Goal: Task Accomplishment & Management: Use online tool/utility

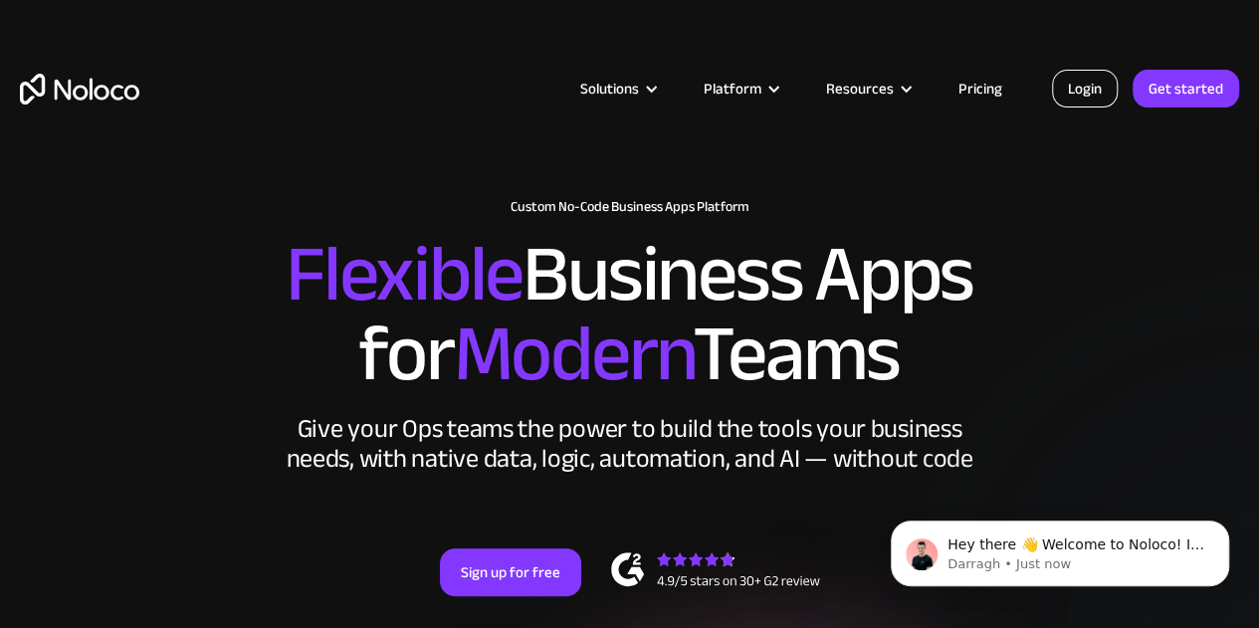
click at [1081, 91] on link "Login" at bounding box center [1085, 89] width 66 height 38
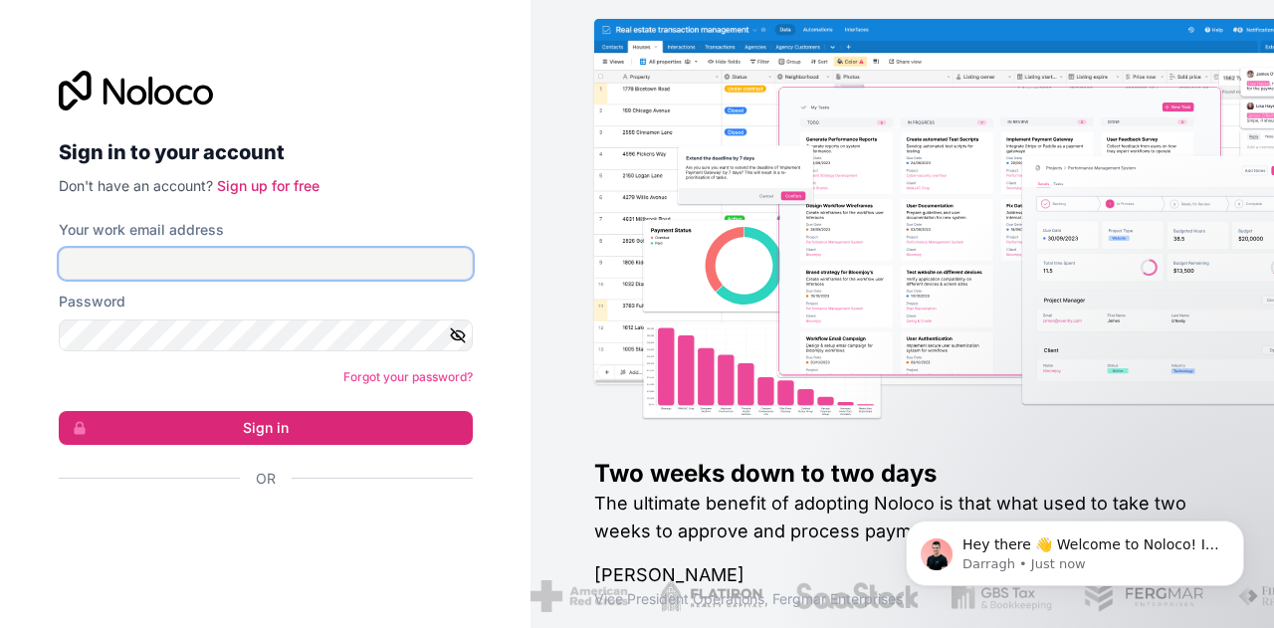
type input "reghu@autocomponent.co.in"
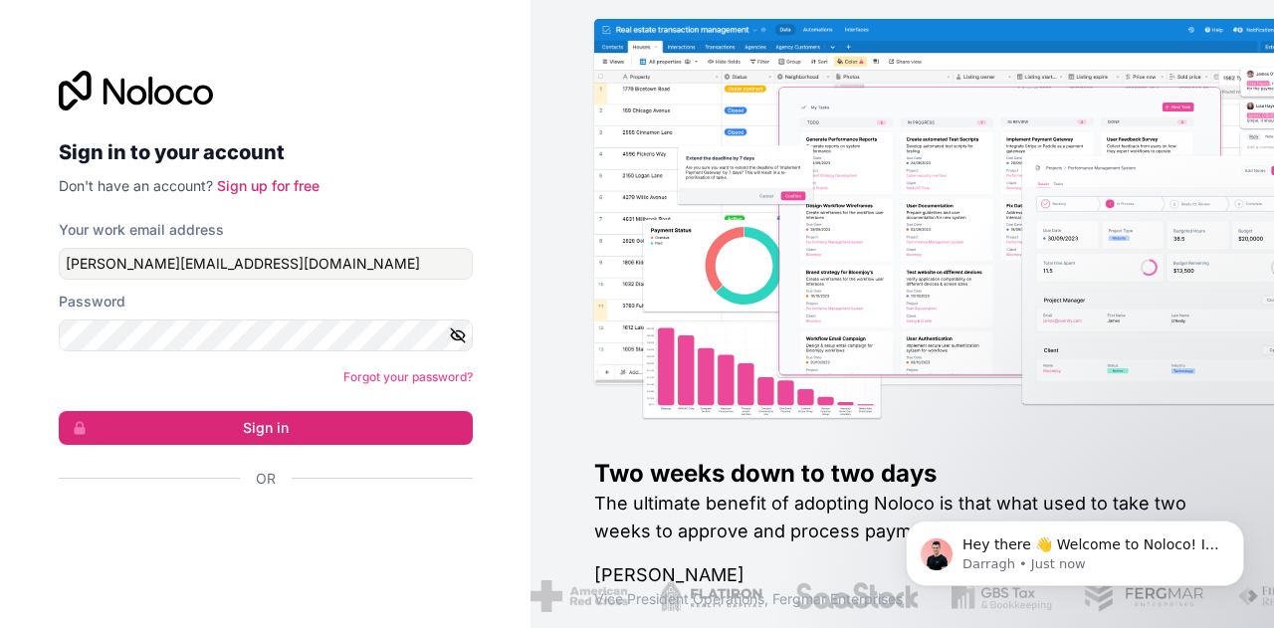
click at [458, 337] on icon "button" at bounding box center [458, 335] width 18 height 18
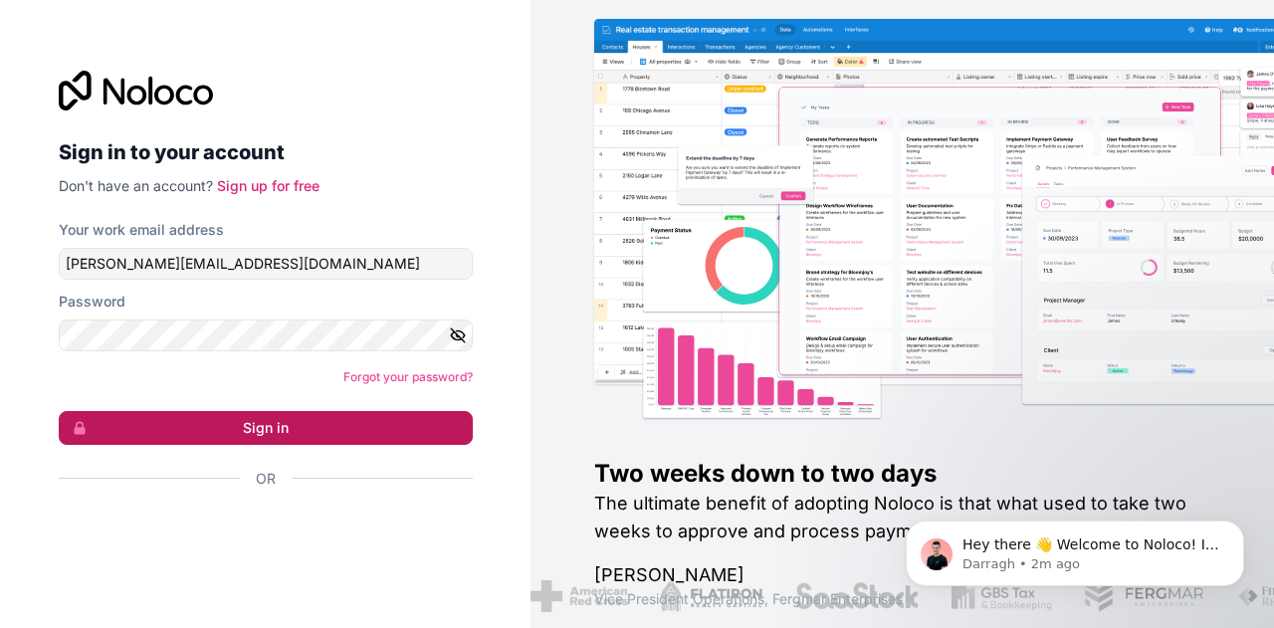
click at [335, 430] on button "Sign in" at bounding box center [266, 428] width 414 height 34
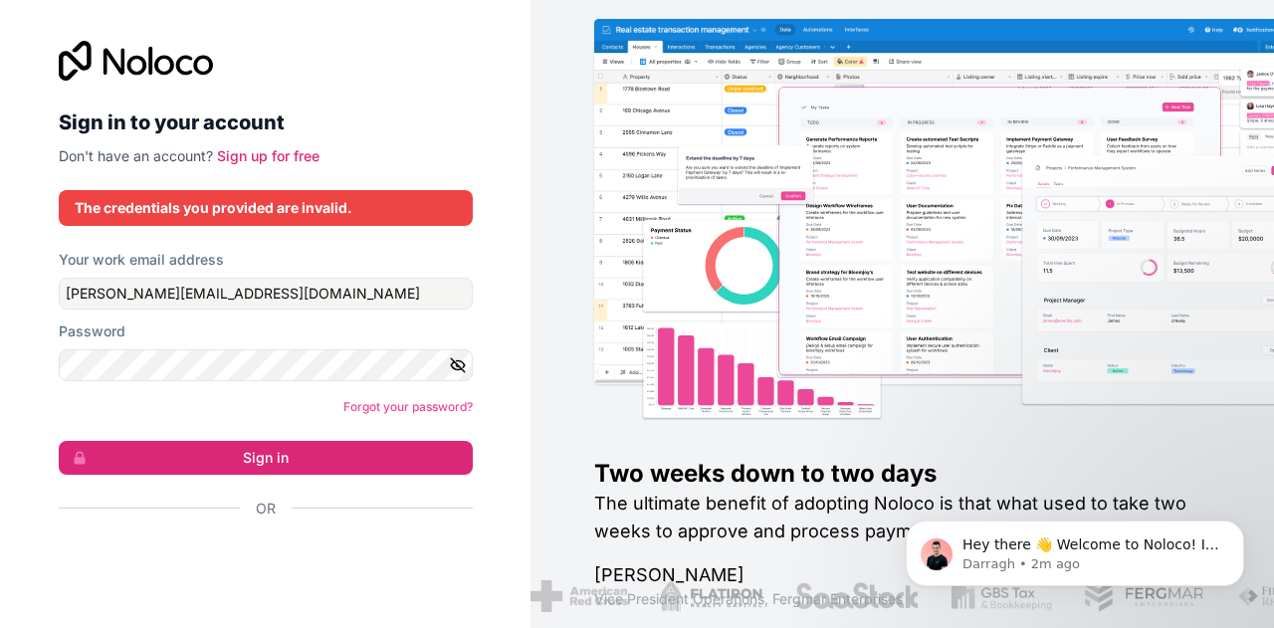
click at [458, 367] on icon "button" at bounding box center [458, 365] width 18 height 18
click at [286, 157] on link "Sign up for free" at bounding box center [268, 155] width 103 height 17
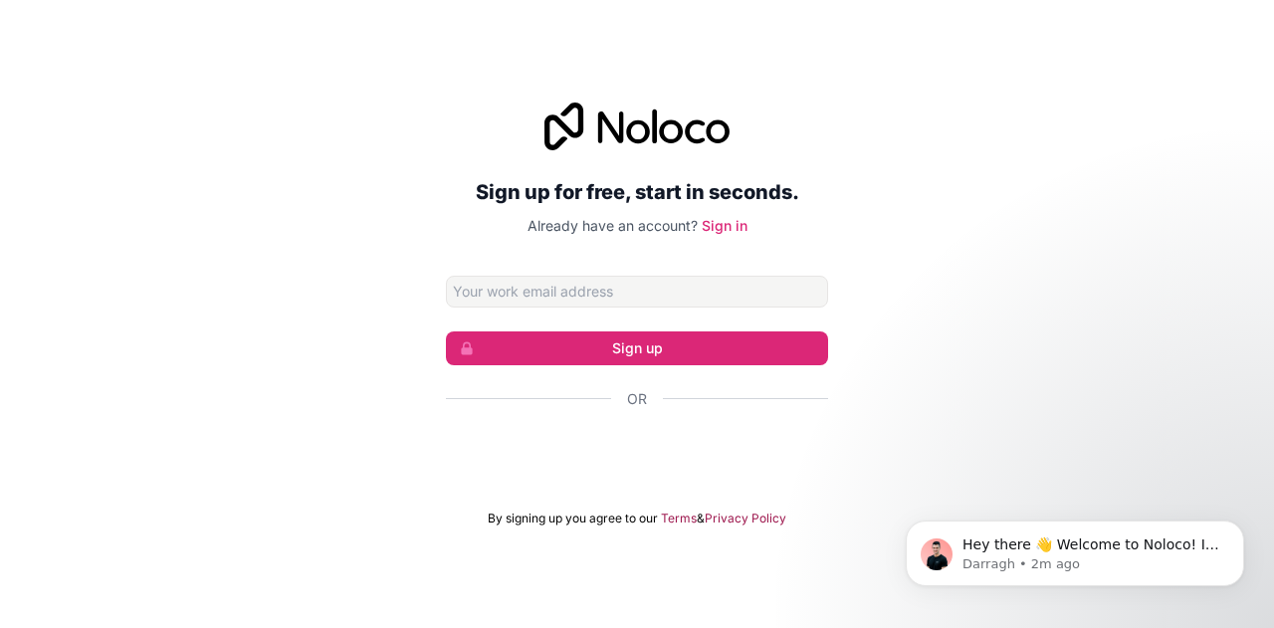
type input "reghu@autocomponent.co.in"
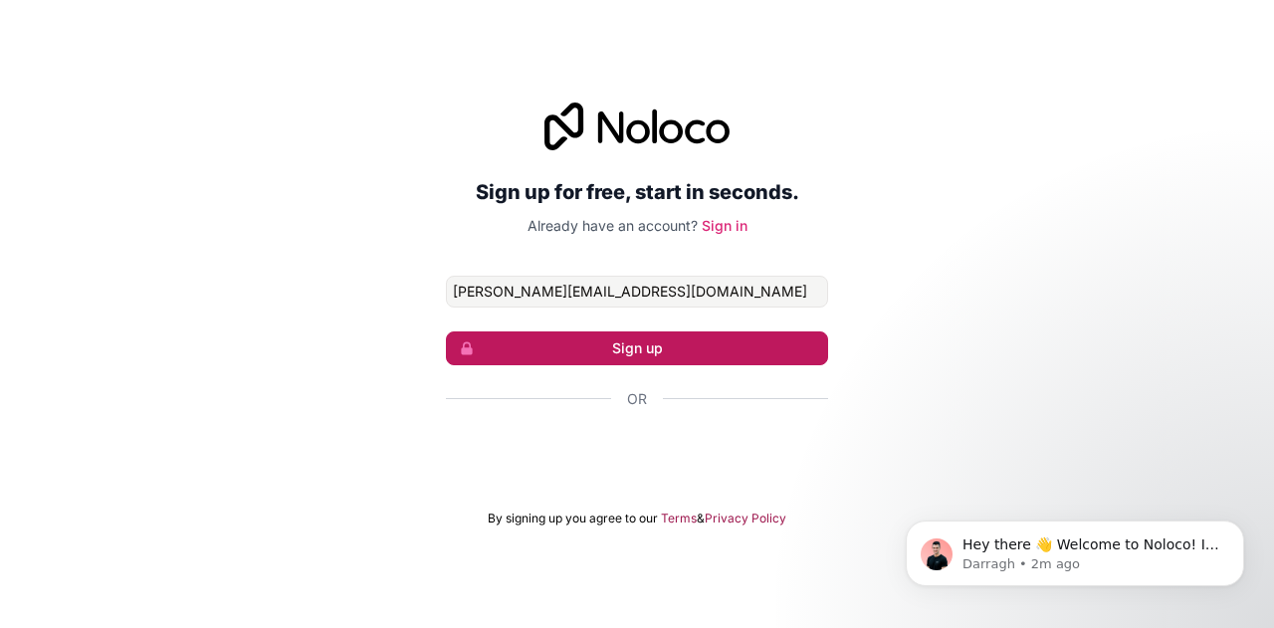
click at [620, 337] on button "Sign up" at bounding box center [637, 348] width 382 height 34
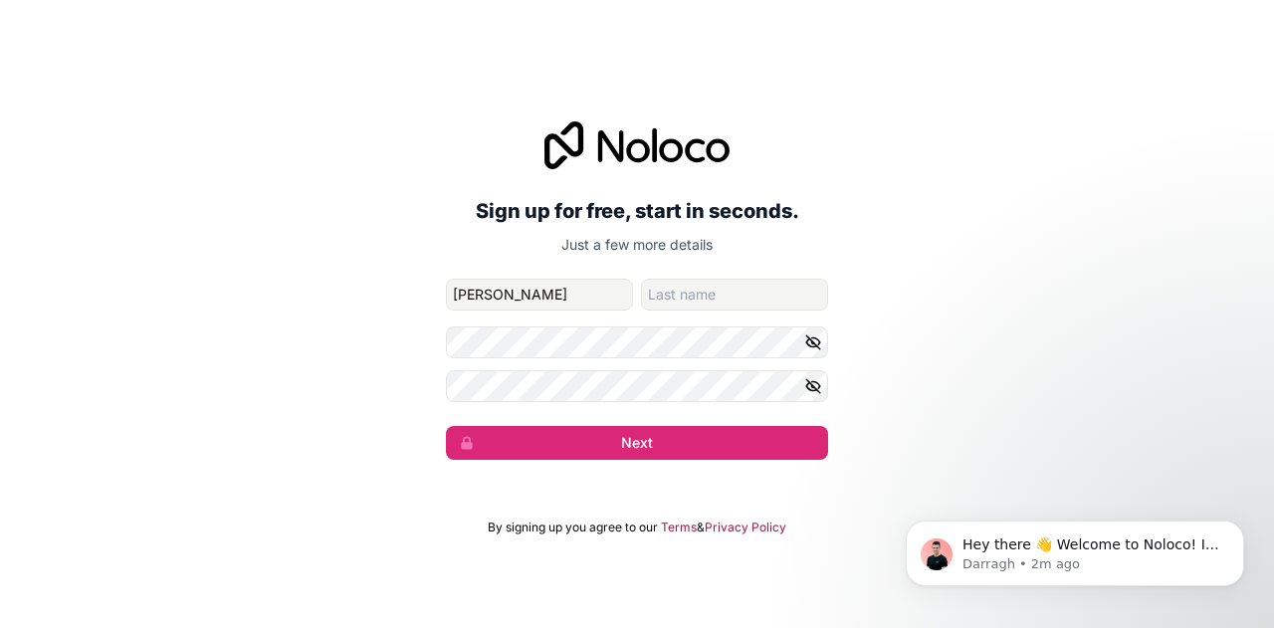
type input "Rakhee"
type input "Menon"
click at [812, 337] on icon "button" at bounding box center [813, 341] width 14 height 9
click at [810, 386] on icon "button" at bounding box center [813, 386] width 18 height 18
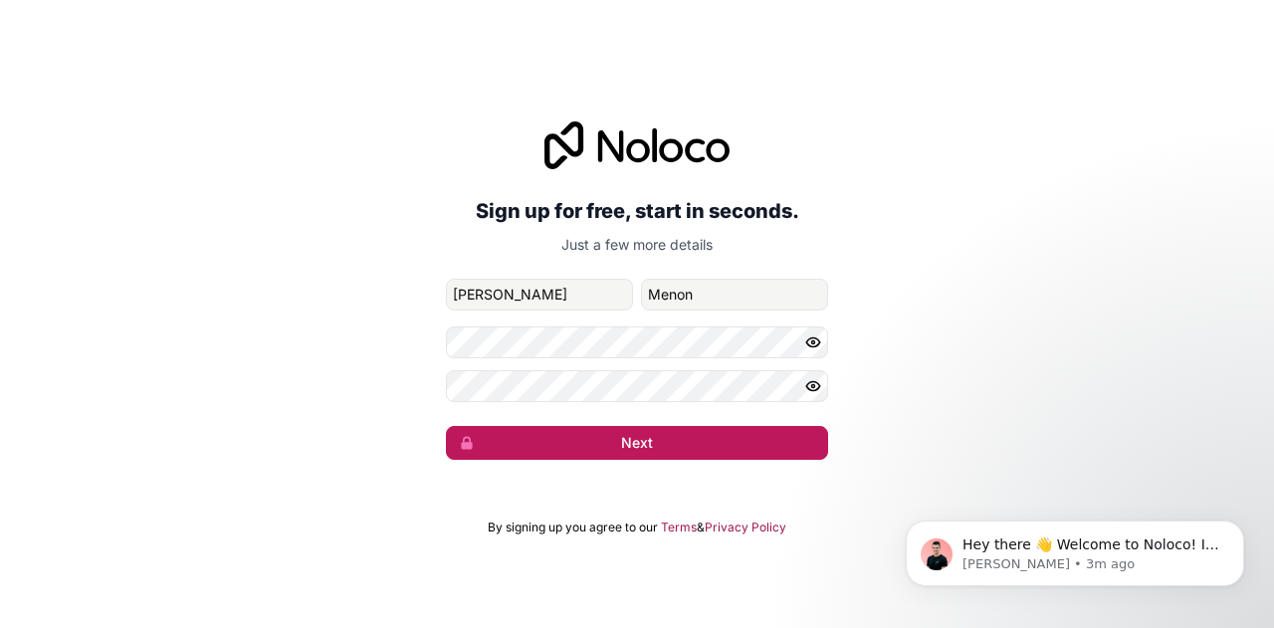
click at [628, 446] on button "Next" at bounding box center [637, 443] width 382 height 34
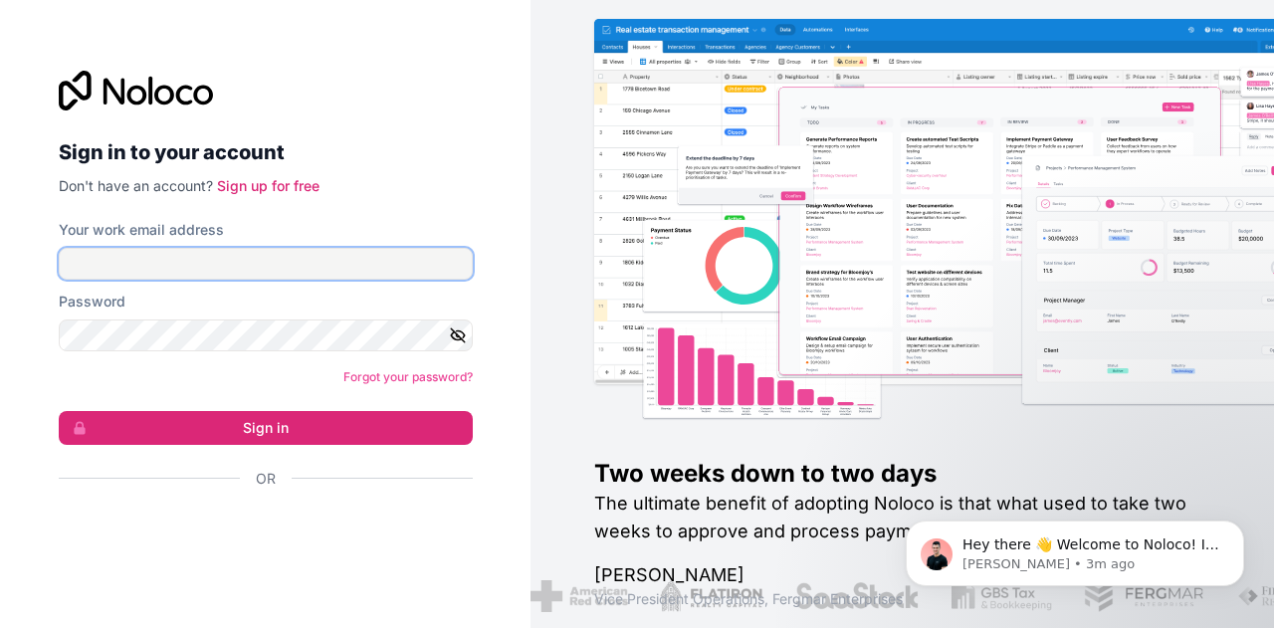
type input "reghu@autocomponent.co.in"
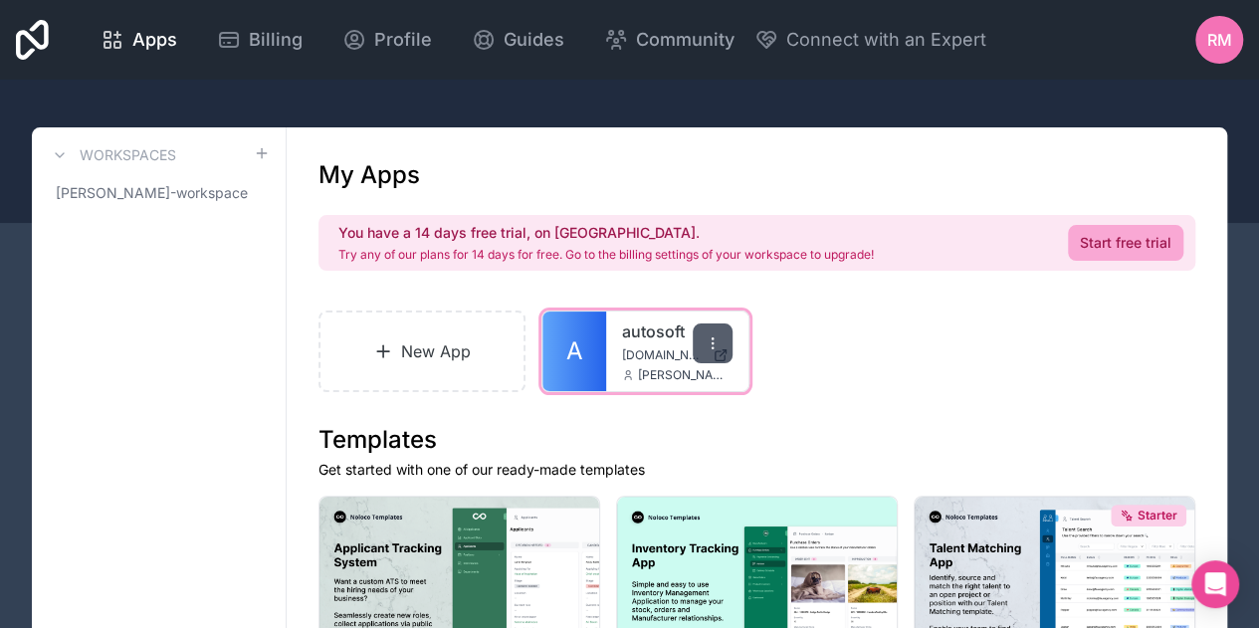
click at [715, 341] on icon at bounding box center [713, 343] width 16 height 16
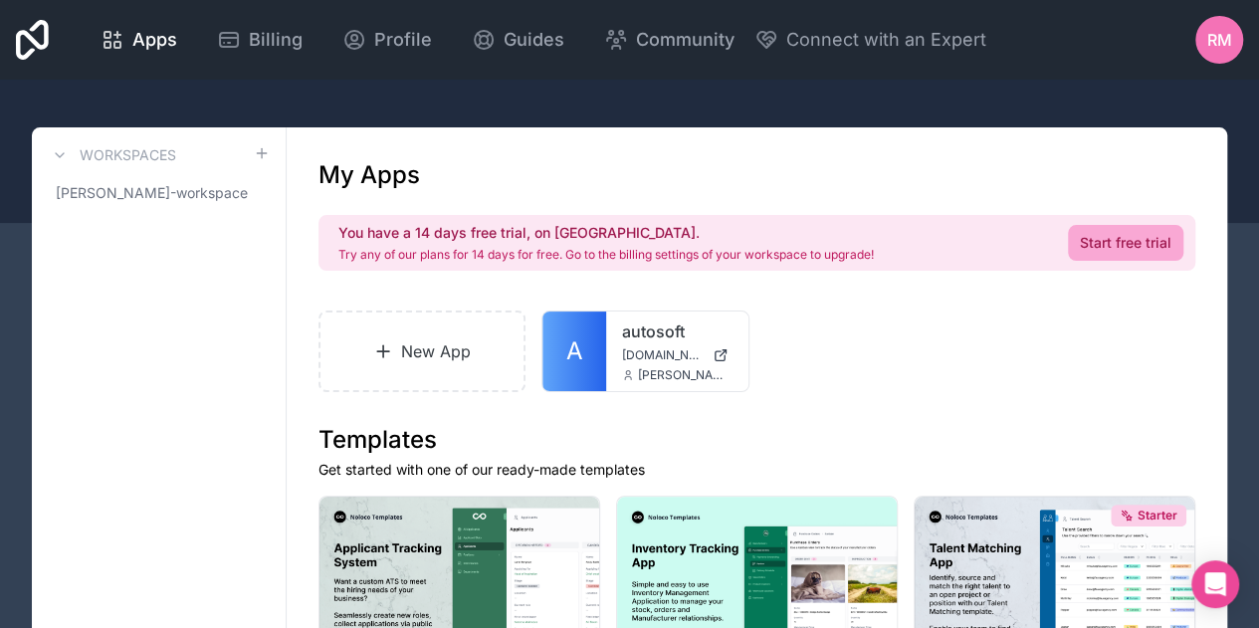
click at [824, 338] on div "New App A autosoft autosoft.noloco.co reghu@autocomponent.co.in" at bounding box center [757, 352] width 877 height 82
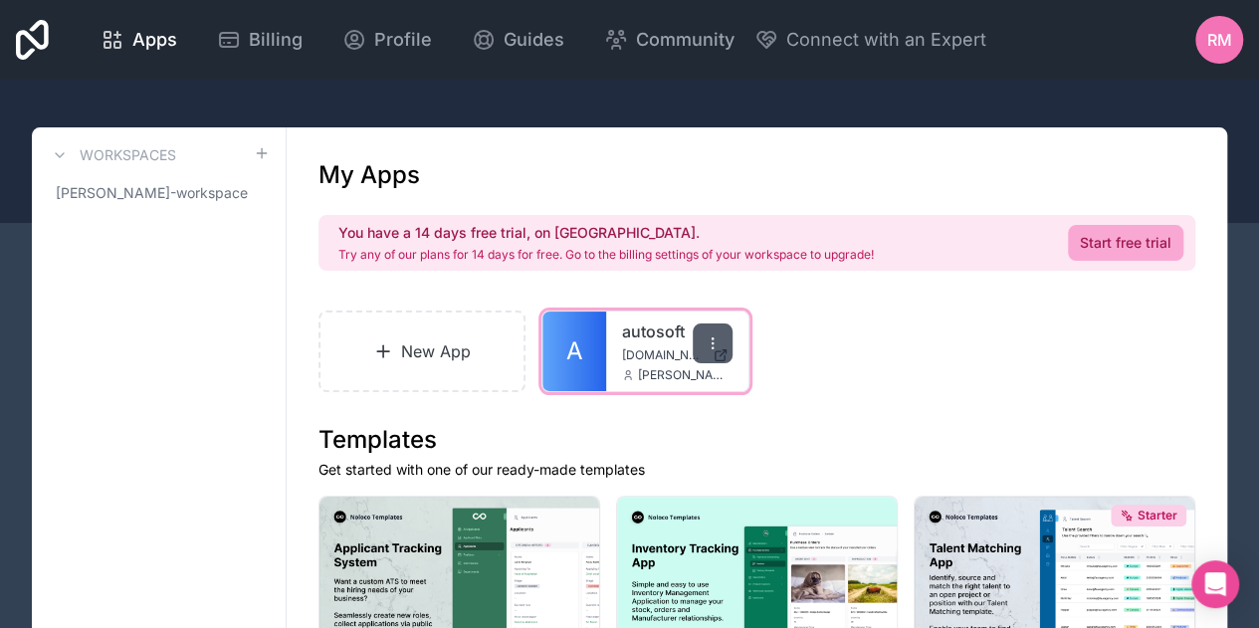
click at [714, 345] on icon at bounding box center [713, 343] width 16 height 16
click at [681, 357] on span "autosoft.noloco.co" at bounding box center [663, 355] width 82 height 16
click at [709, 343] on icon at bounding box center [713, 343] width 16 height 16
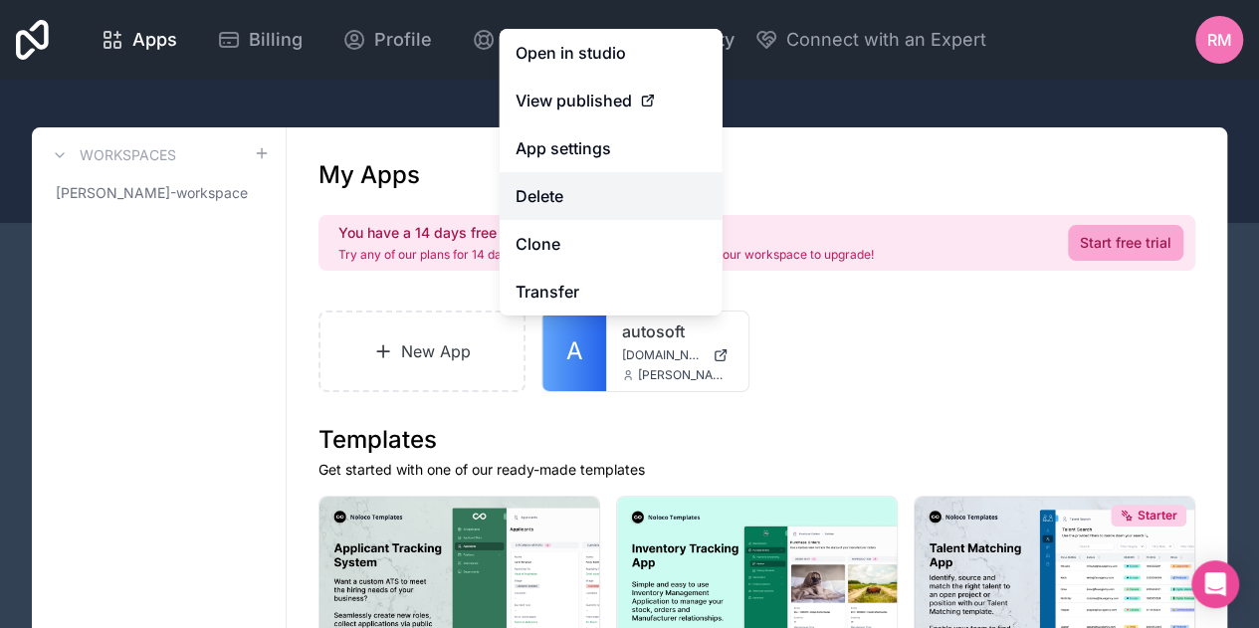
click at [567, 198] on button "Delete" at bounding box center [611, 196] width 223 height 48
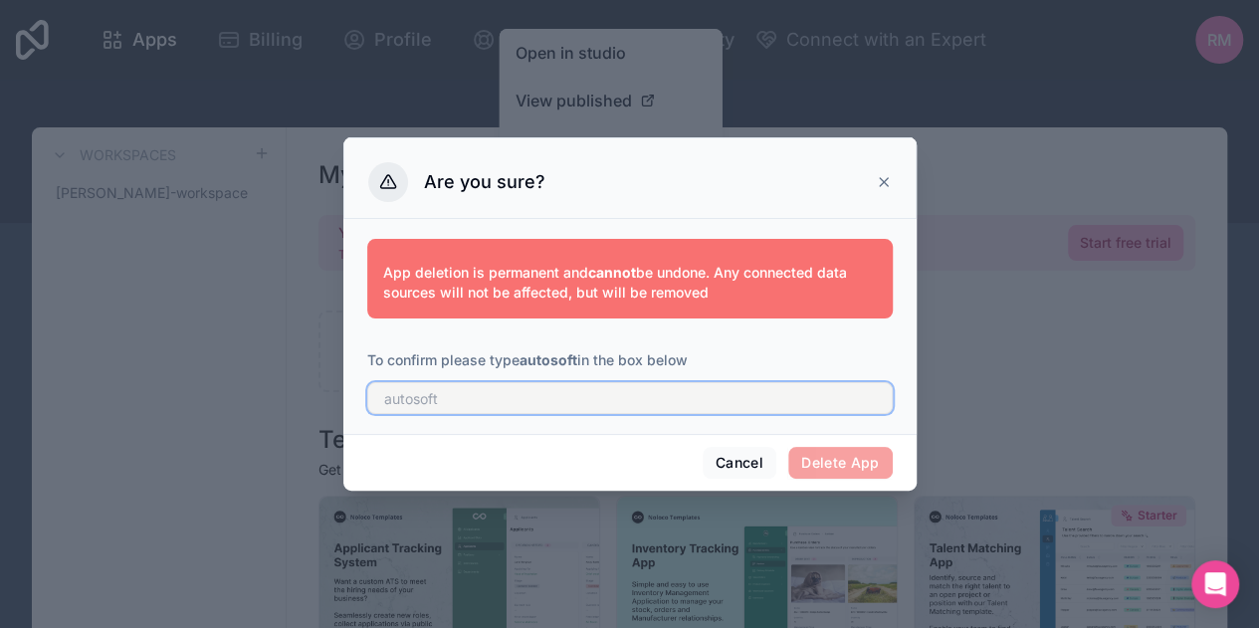
click at [536, 397] on input "text" at bounding box center [630, 398] width 526 height 32
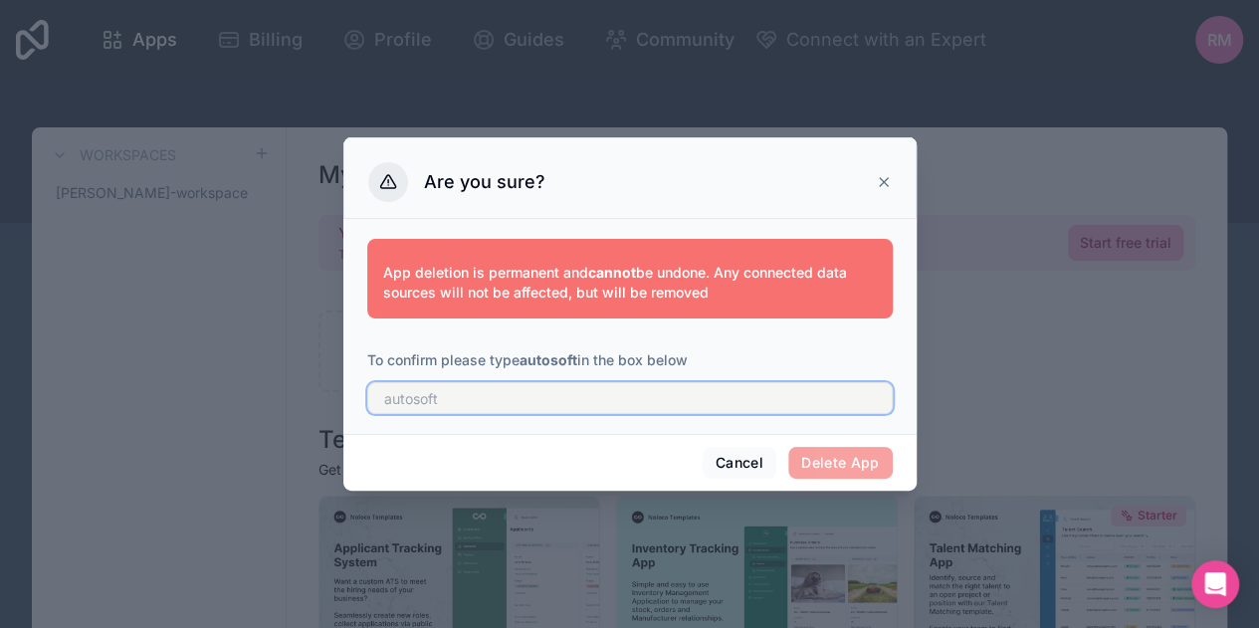
click at [536, 397] on input "text" at bounding box center [630, 398] width 526 height 32
type input "autosoft"
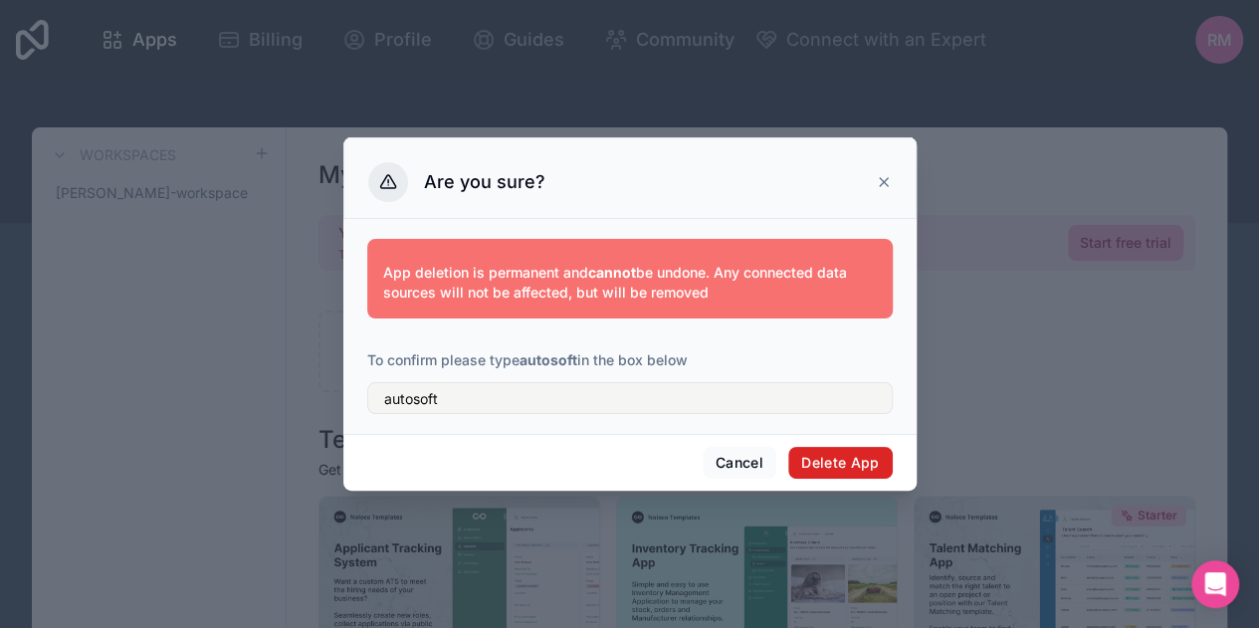
click at [857, 470] on button "Delete App" at bounding box center [840, 463] width 105 height 32
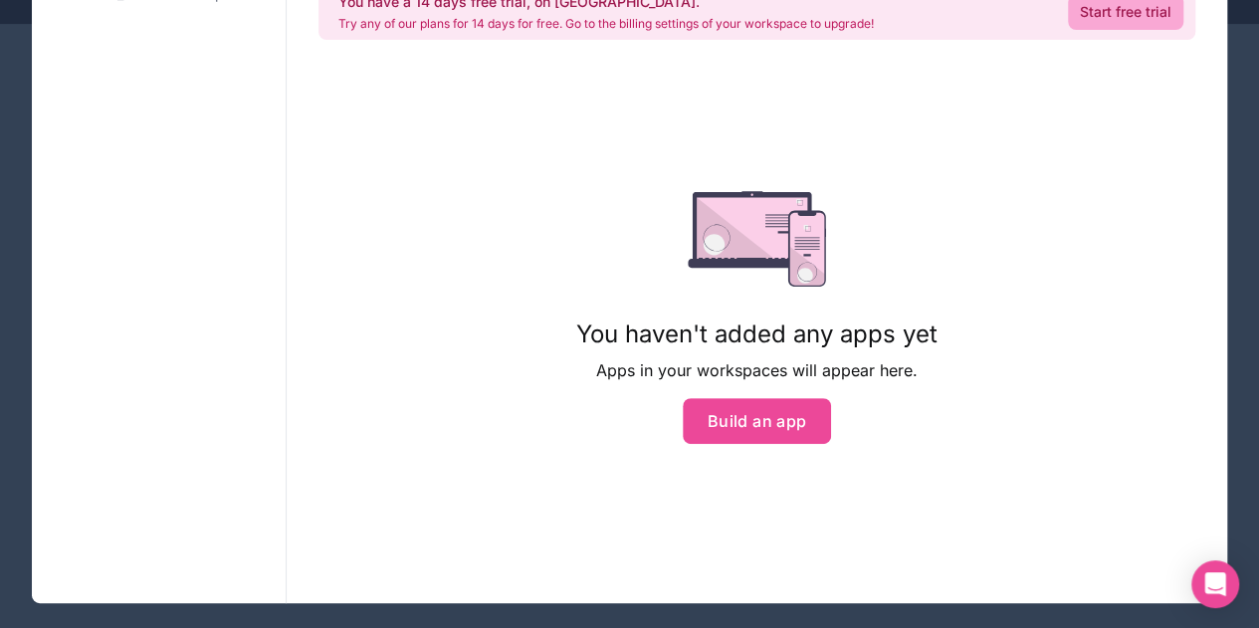
scroll to position [193, 0]
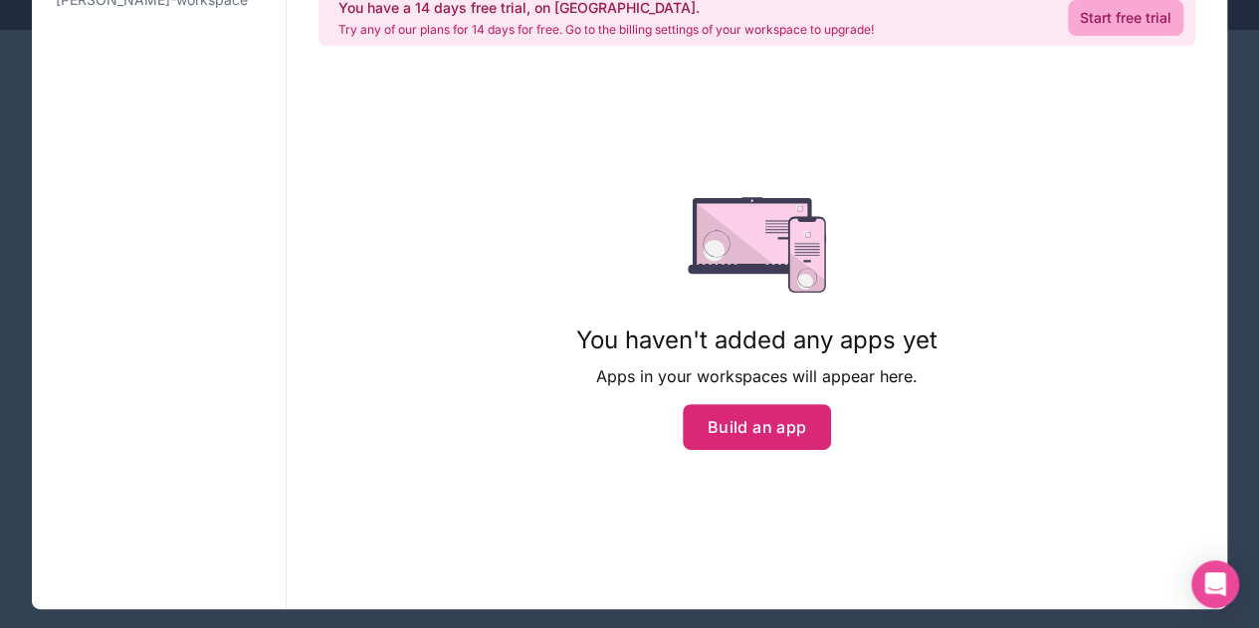
click at [767, 431] on button "Build an app" at bounding box center [757, 427] width 149 height 46
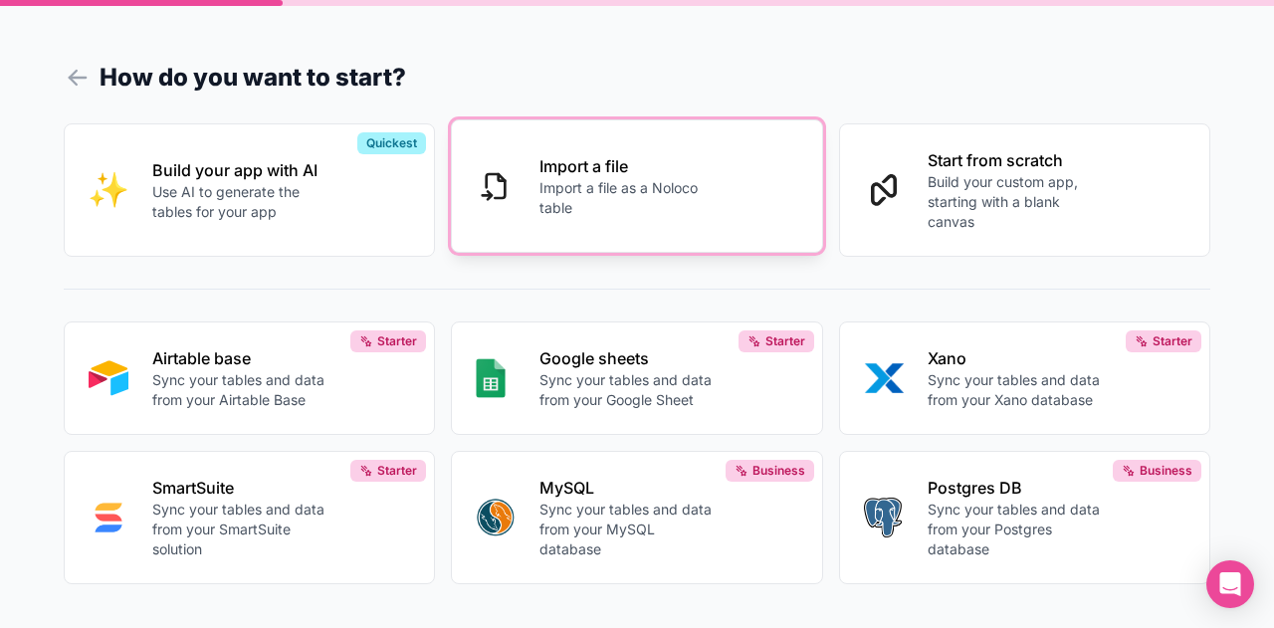
click at [486, 187] on icon at bounding box center [496, 186] width 32 height 32
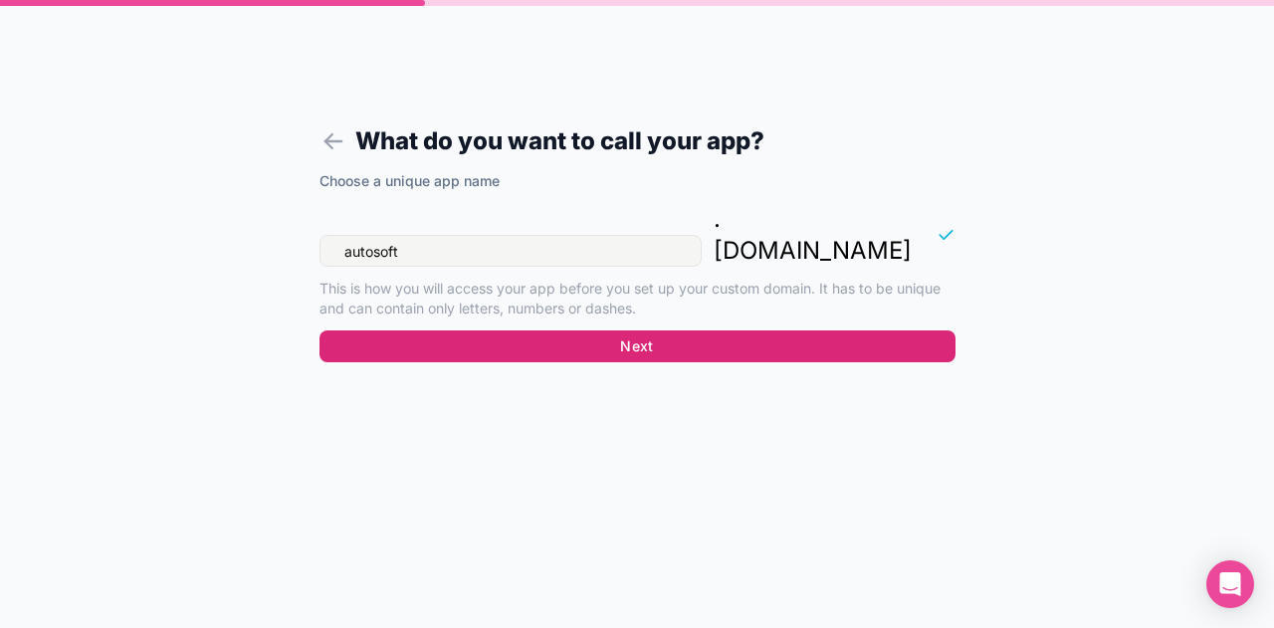
type input "autosoft"
click at [656, 330] on button "Next" at bounding box center [638, 346] width 636 height 32
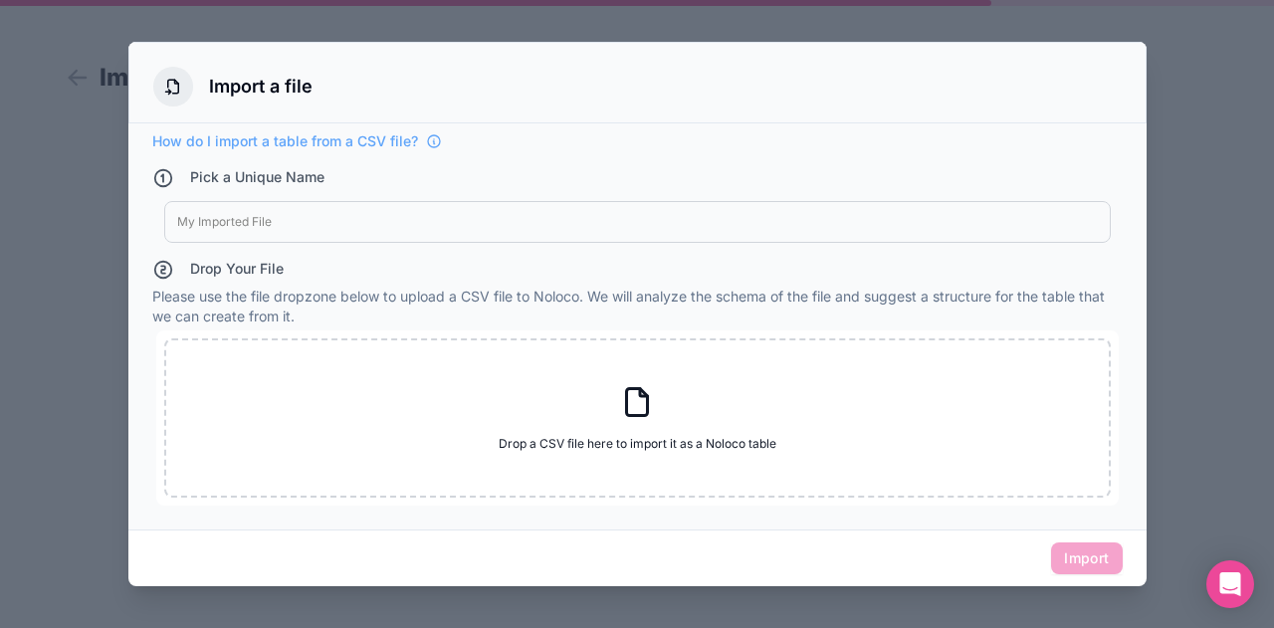
click at [277, 216] on div at bounding box center [637, 222] width 921 height 16
type div "Item"
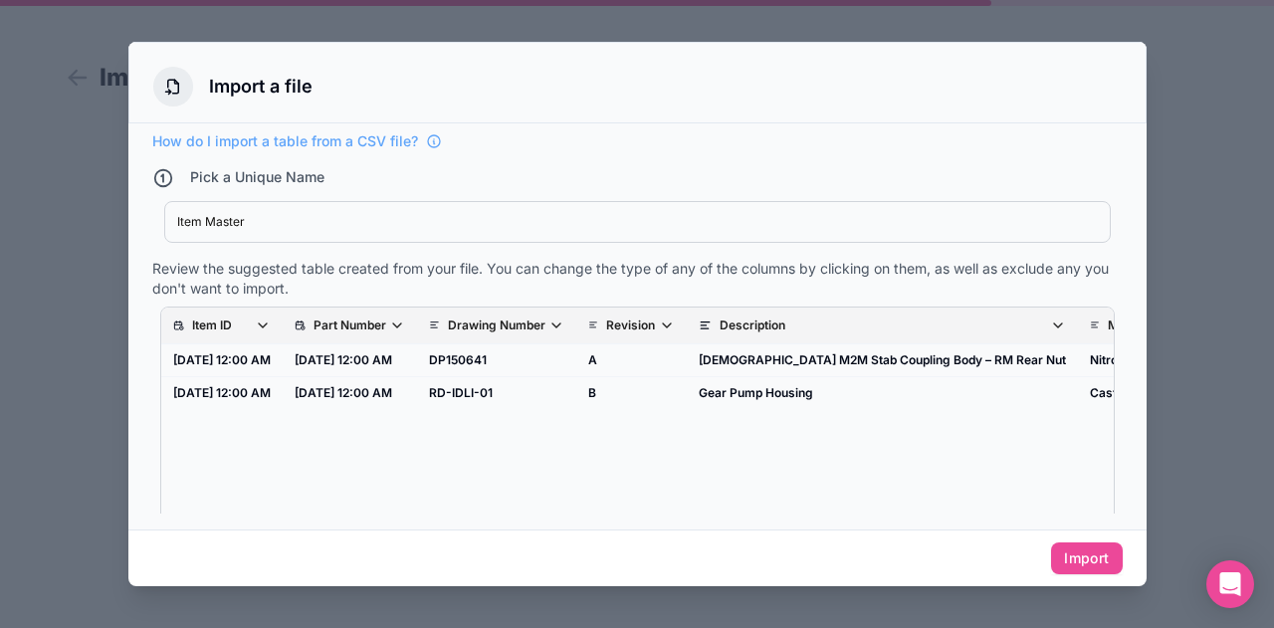
click at [263, 324] on icon "scrollable content" at bounding box center [263, 326] width 16 height 16
click at [543, 529] on div "How do I import a table from a CSV file? Pick a Unique Name Item Master Item Ma…" at bounding box center [637, 326] width 1018 height 406
click at [267, 325] on icon "scrollable content" at bounding box center [263, 325] width 8 height 4
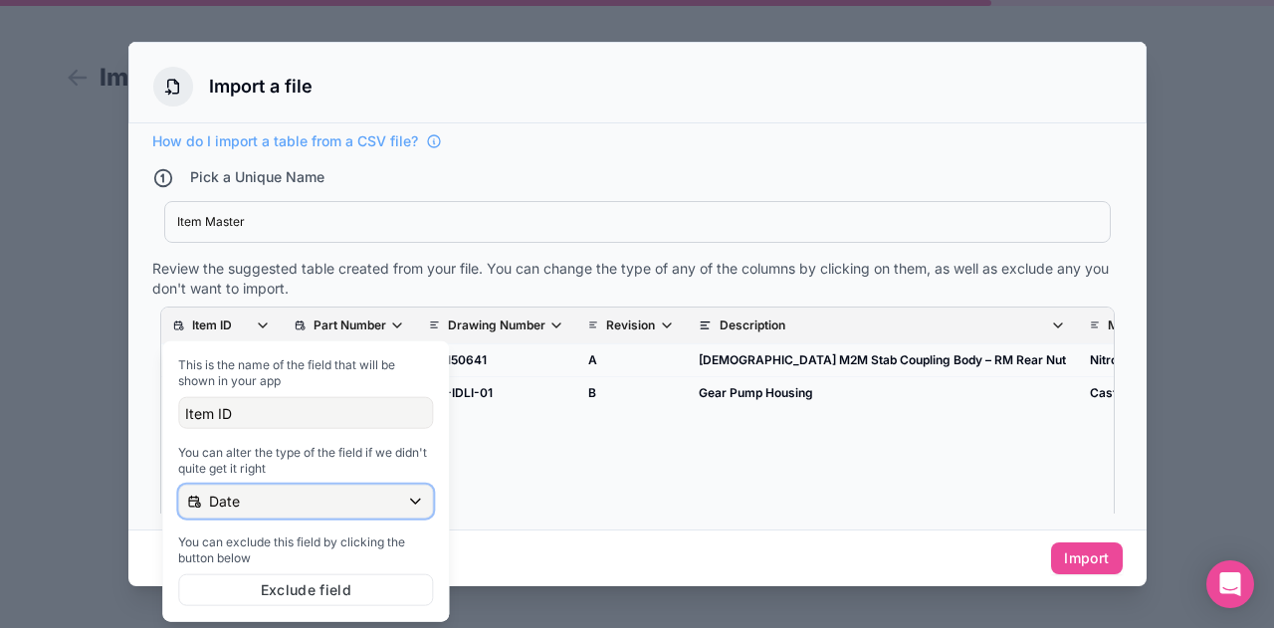
click at [282, 497] on div "Date" at bounding box center [305, 502] width 253 height 32
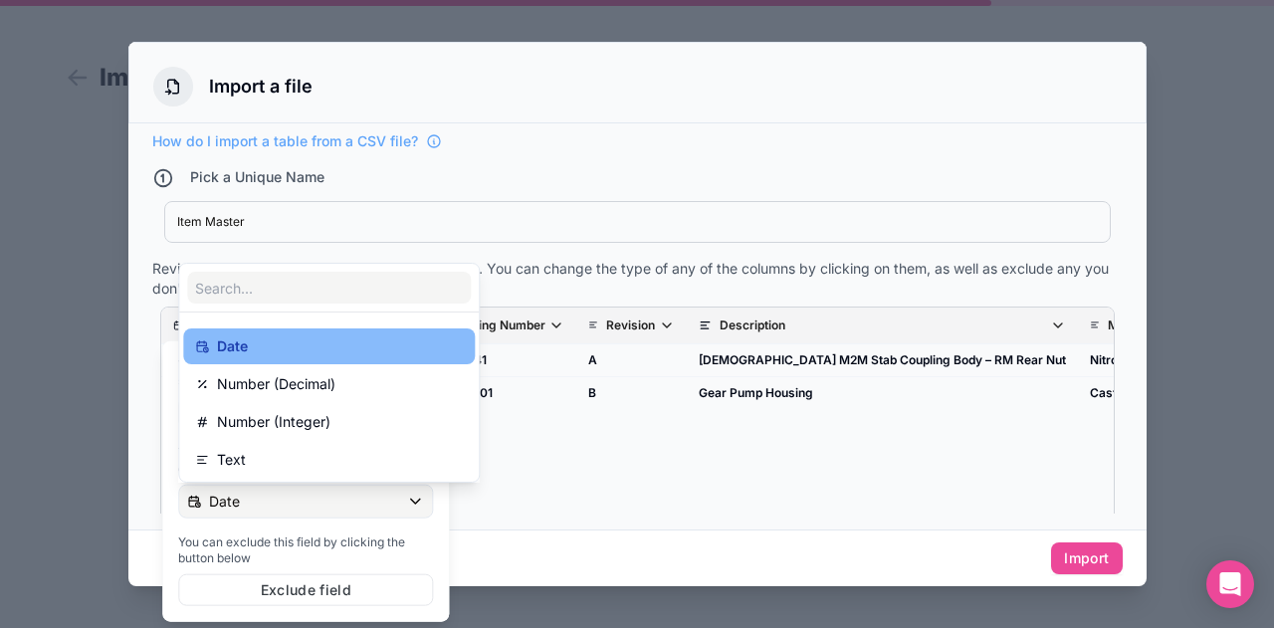
click at [282, 497] on div at bounding box center [305, 481] width 287 height 281
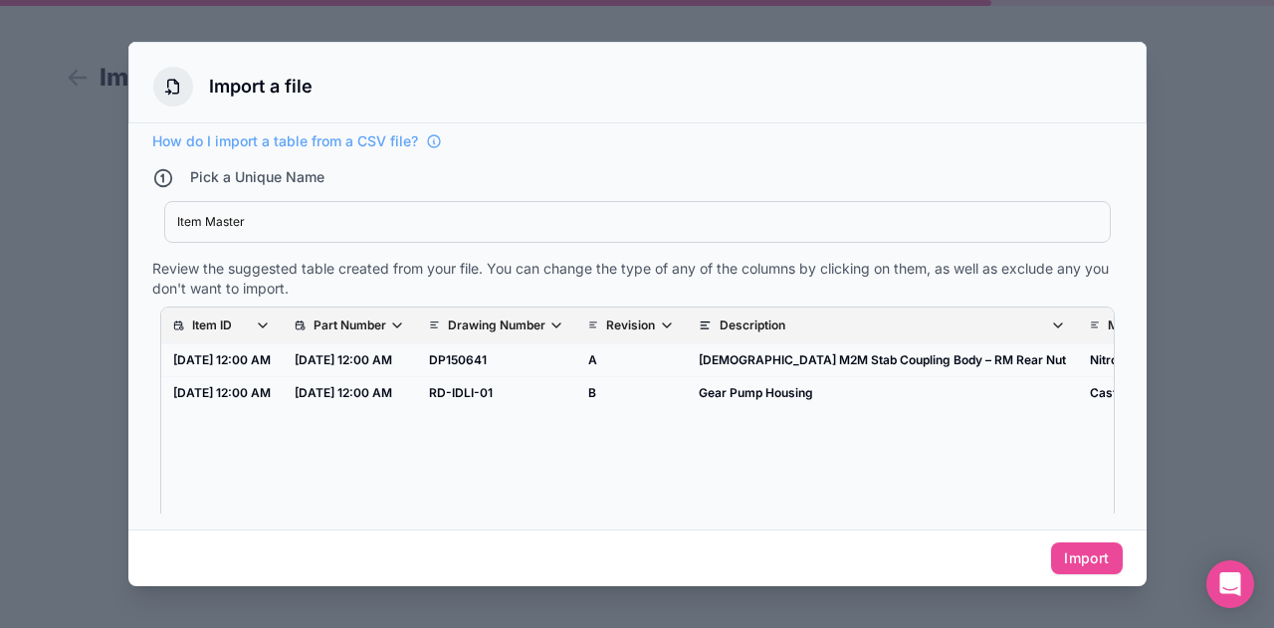
click at [539, 482] on div "Item ID Part Number Drawing Number Revision Description Material HSN UOM Custom…" at bounding box center [637, 426] width 953 height 237
click at [382, 325] on p "Part Number" at bounding box center [350, 326] width 73 height 16
click at [725, 478] on div "Item ID Part Number Drawing Number Revision Description Material HSN UOM Custom…" at bounding box center [637, 426] width 953 height 237
click at [645, 320] on p "Revision" at bounding box center [630, 326] width 49 height 16
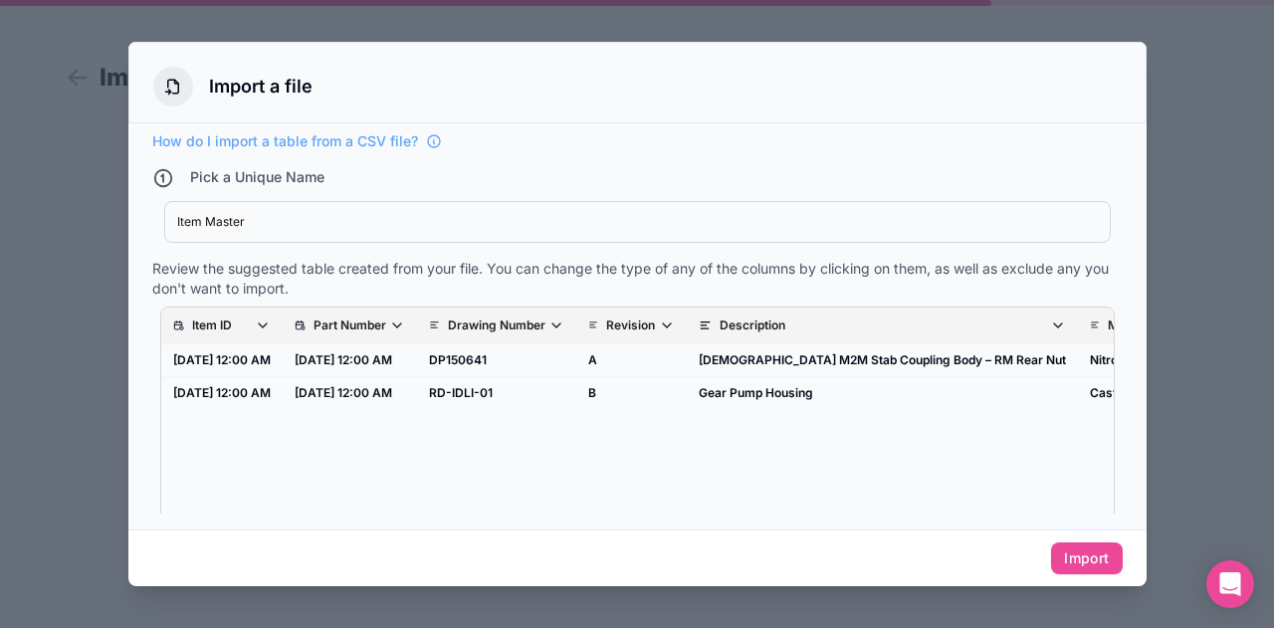
click at [645, 320] on p "Revision" at bounding box center [630, 326] width 49 height 16
click at [655, 320] on p "Revision" at bounding box center [630, 326] width 49 height 16
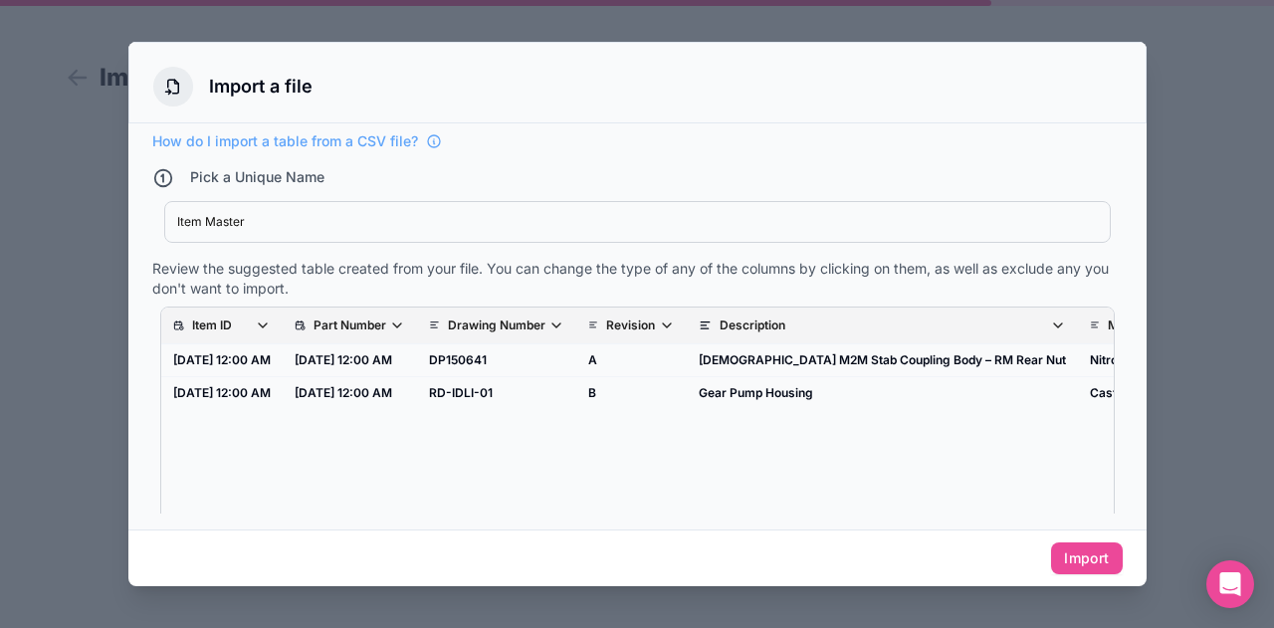
click at [655, 320] on p "Revision" at bounding box center [630, 326] width 49 height 16
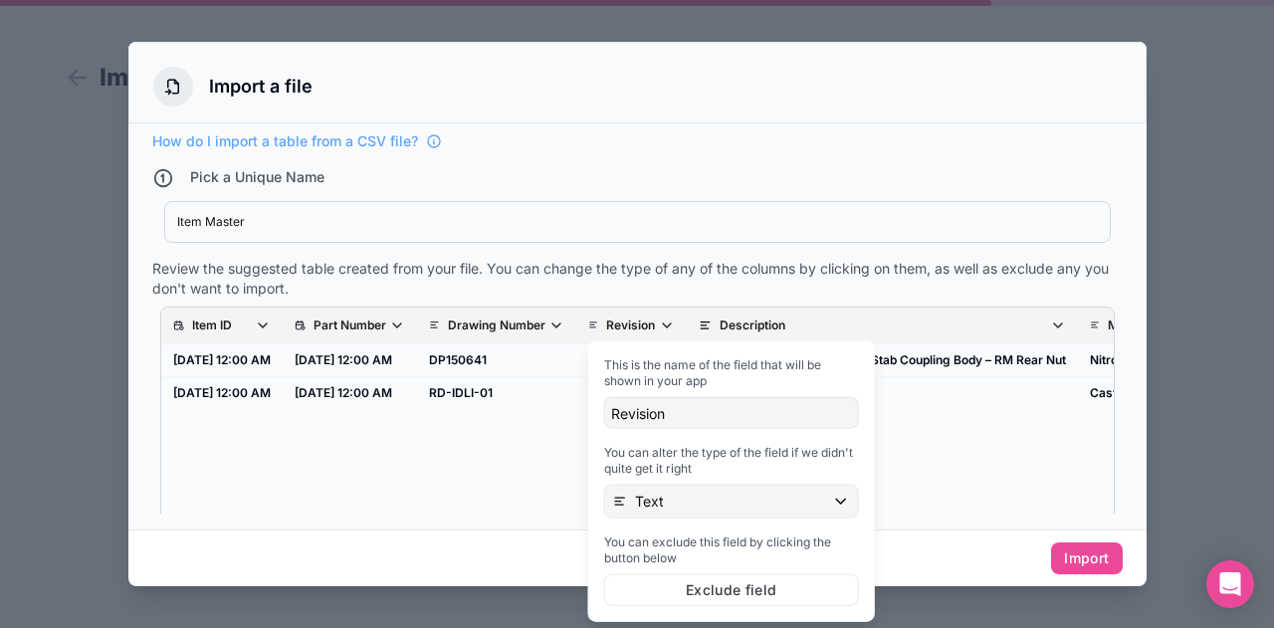
click at [655, 320] on p "Revision" at bounding box center [630, 326] width 49 height 16
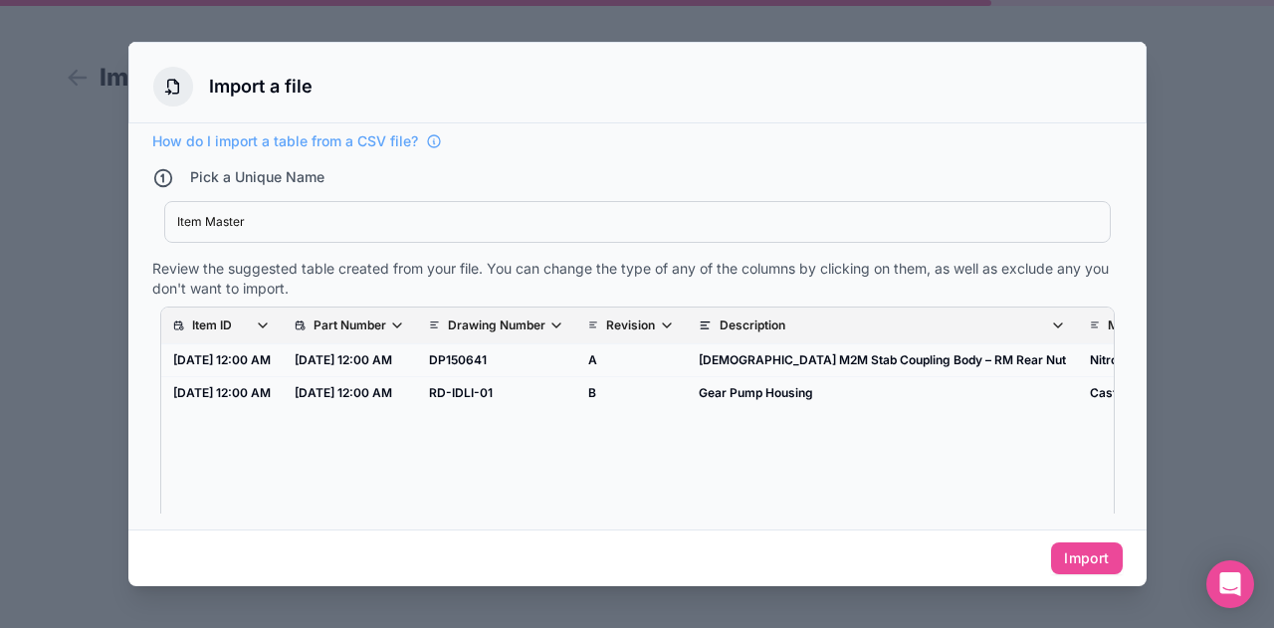
click at [655, 320] on p "Revision" at bounding box center [630, 326] width 49 height 16
click at [492, 497] on div "Item ID Part Number Drawing Number Revision Description Material HSN UOM Custom…" at bounding box center [637, 426] width 953 height 237
click at [1050, 325] on icon "scrollable content" at bounding box center [1058, 326] width 16 height 16
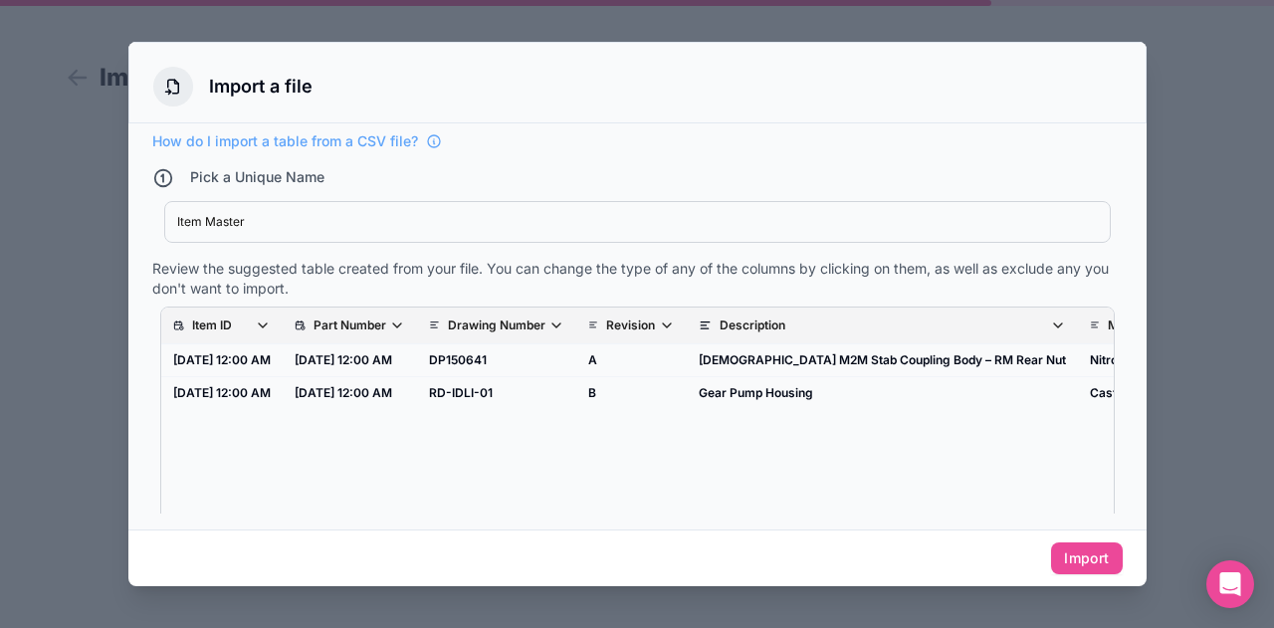
click at [1034, 469] on div "Item ID Part Number Drawing Number Revision Description Material HSN UOM Custom…" at bounding box center [637, 426] width 953 height 237
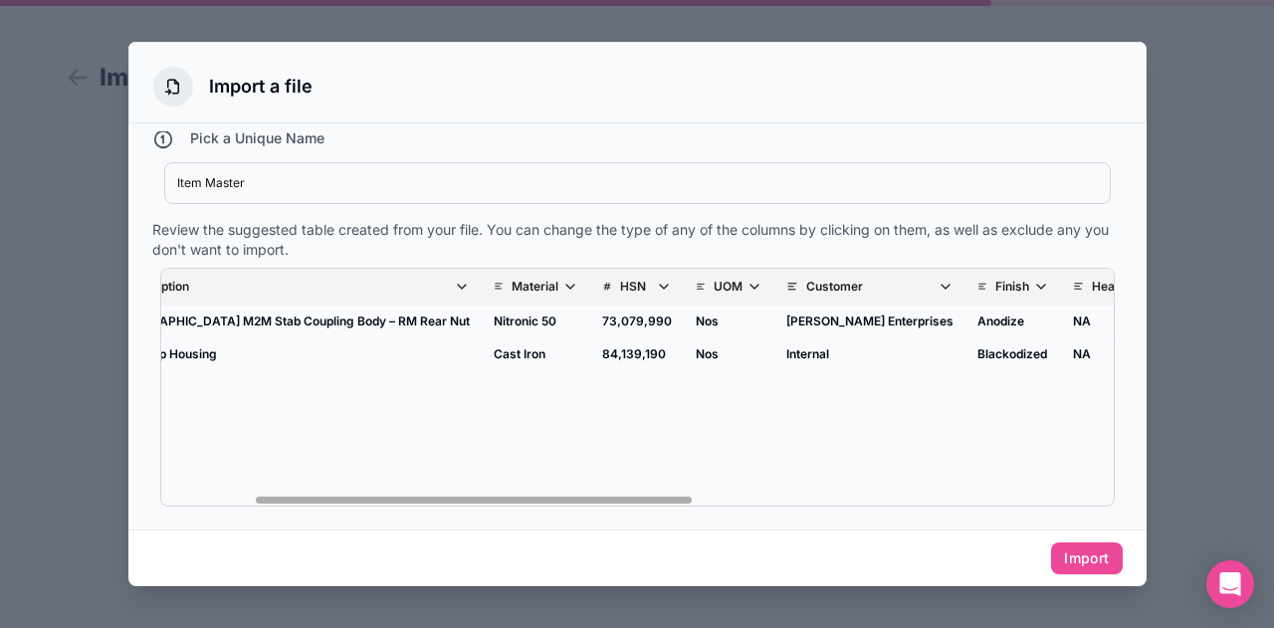
click at [1092, 501] on div "Item ID Part Number Drawing Number Revision Description Material HSN UOM Custom…" at bounding box center [637, 387] width 953 height 237
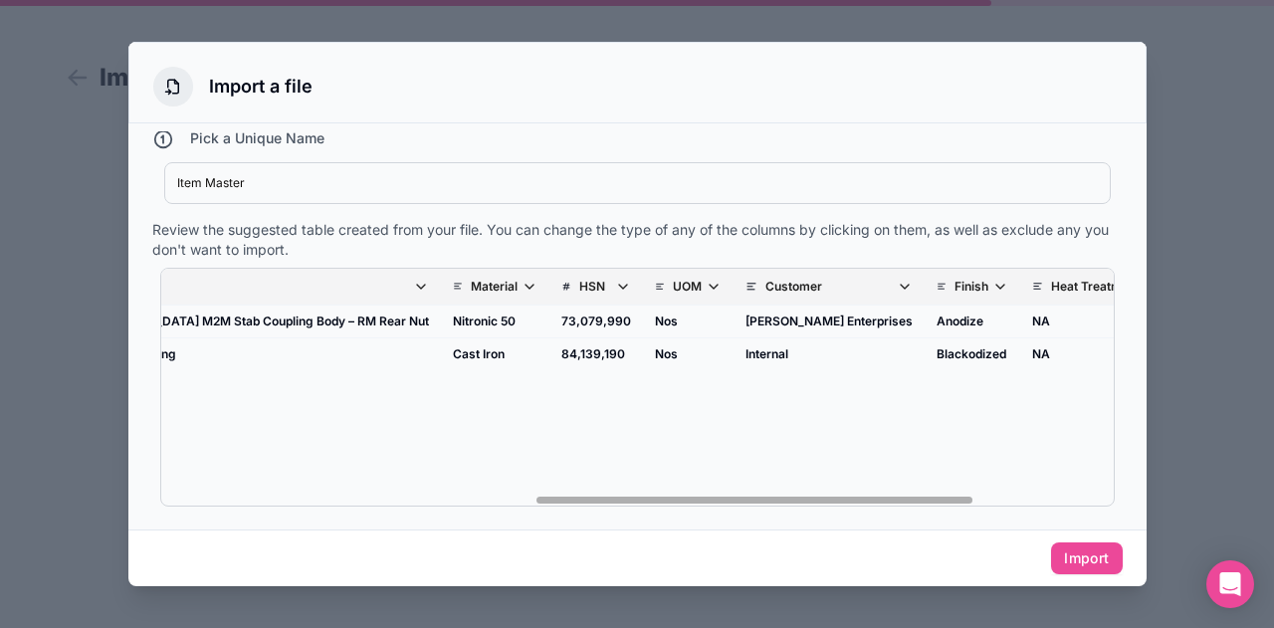
scroll to position [0, 956]
click at [199, 503] on div "Item ID Part Number Drawing Number Revision Description Material HSN UOM Custom…" at bounding box center [637, 387] width 953 height 237
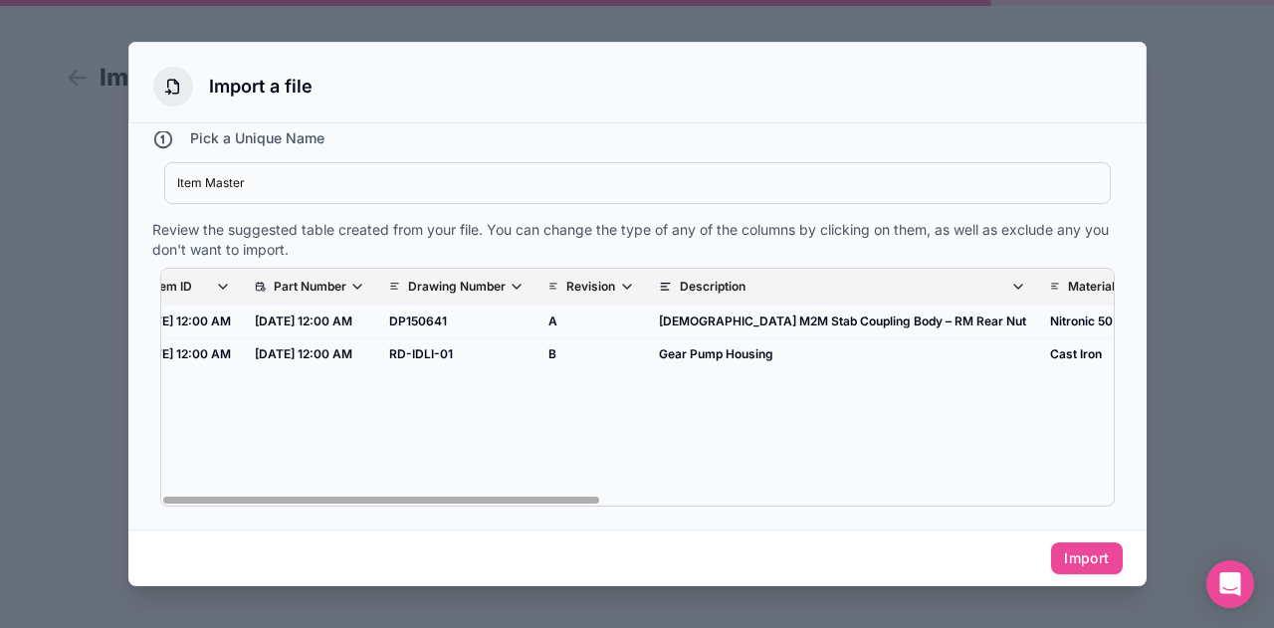
scroll to position [0, 0]
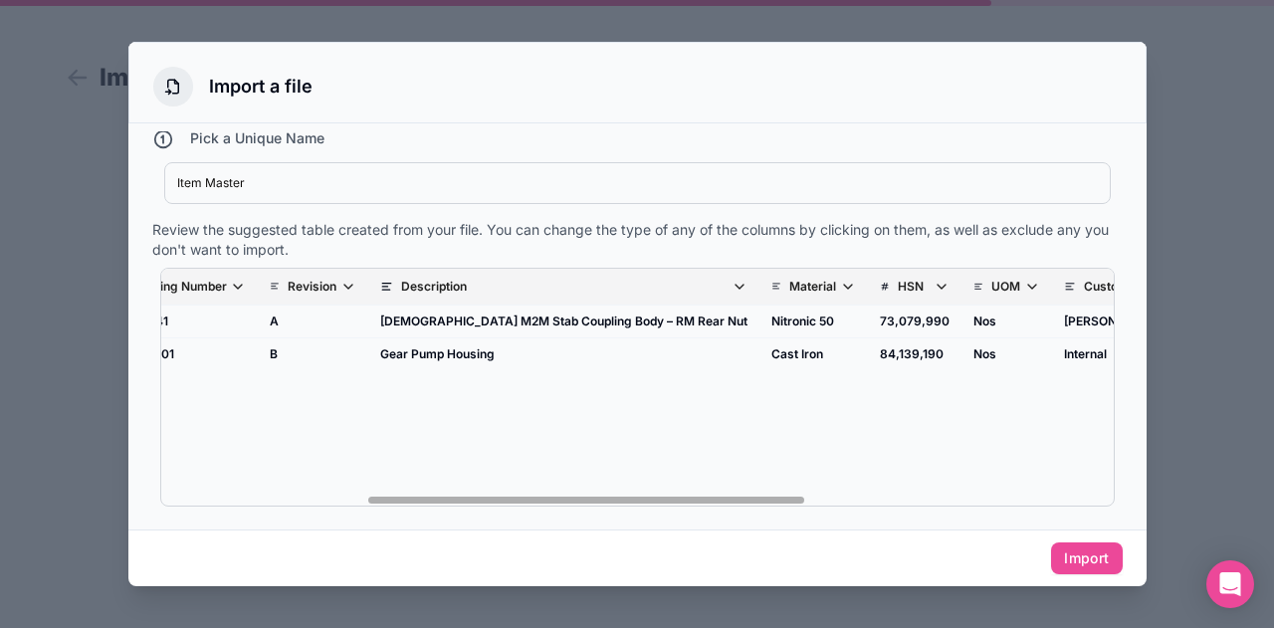
click at [1089, 502] on div "Item ID Part Number Drawing Number Revision Description Material HSN UOM Custom…" at bounding box center [637, 387] width 953 height 237
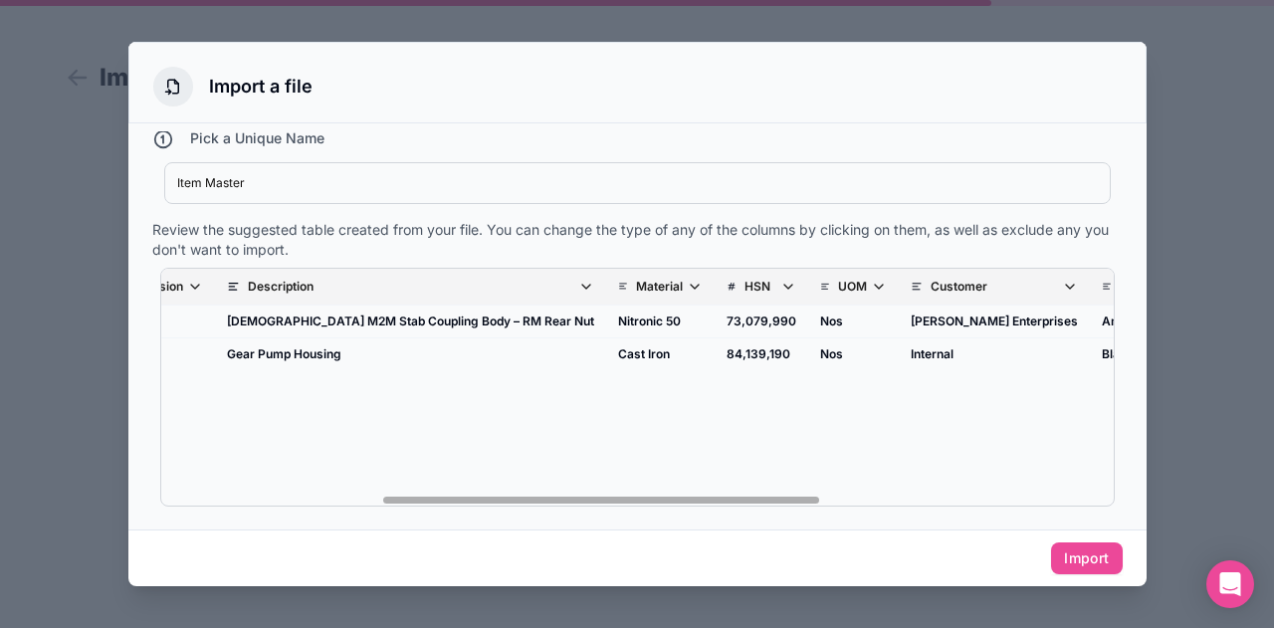
scroll to position [0, 470]
drag, startPoint x: 680, startPoint y: 499, endPoint x: 452, endPoint y: 526, distance: 229.5
click at [452, 526] on div "How do I import a table from a CSV file? Pick a Unique Name Item Master Item Ma…" at bounding box center [637, 326] width 1018 height 406
click at [689, 290] on icon "scrollable content" at bounding box center [697, 287] width 16 height 16
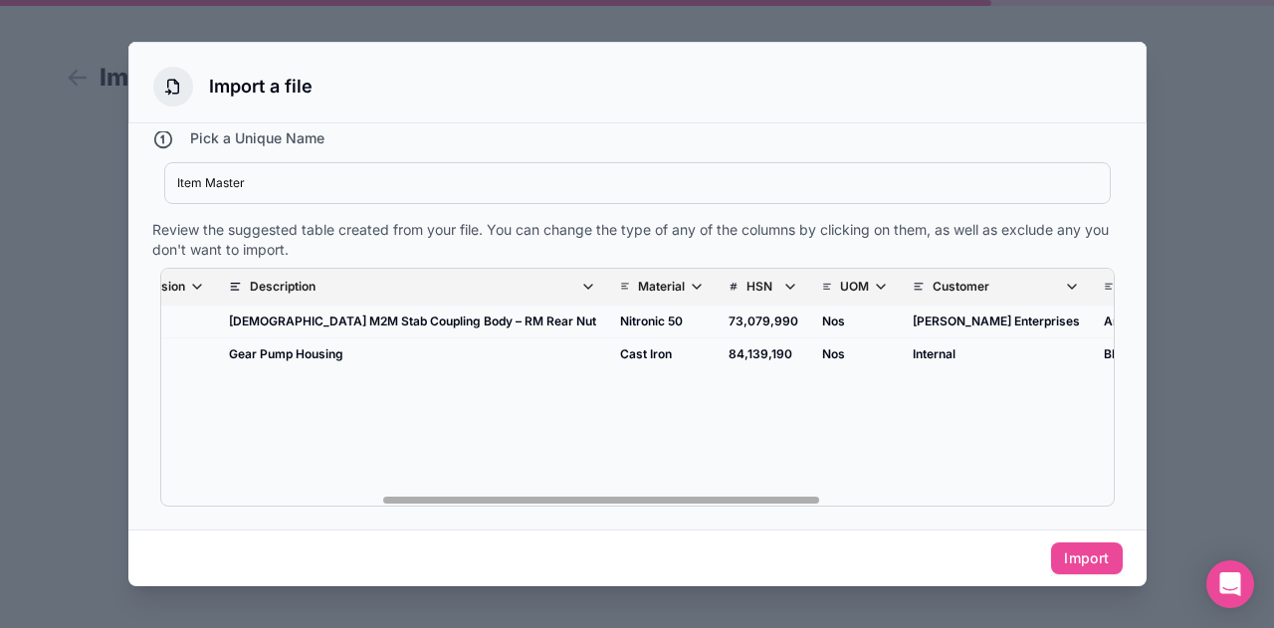
click at [689, 290] on icon "scrollable content" at bounding box center [697, 287] width 16 height 16
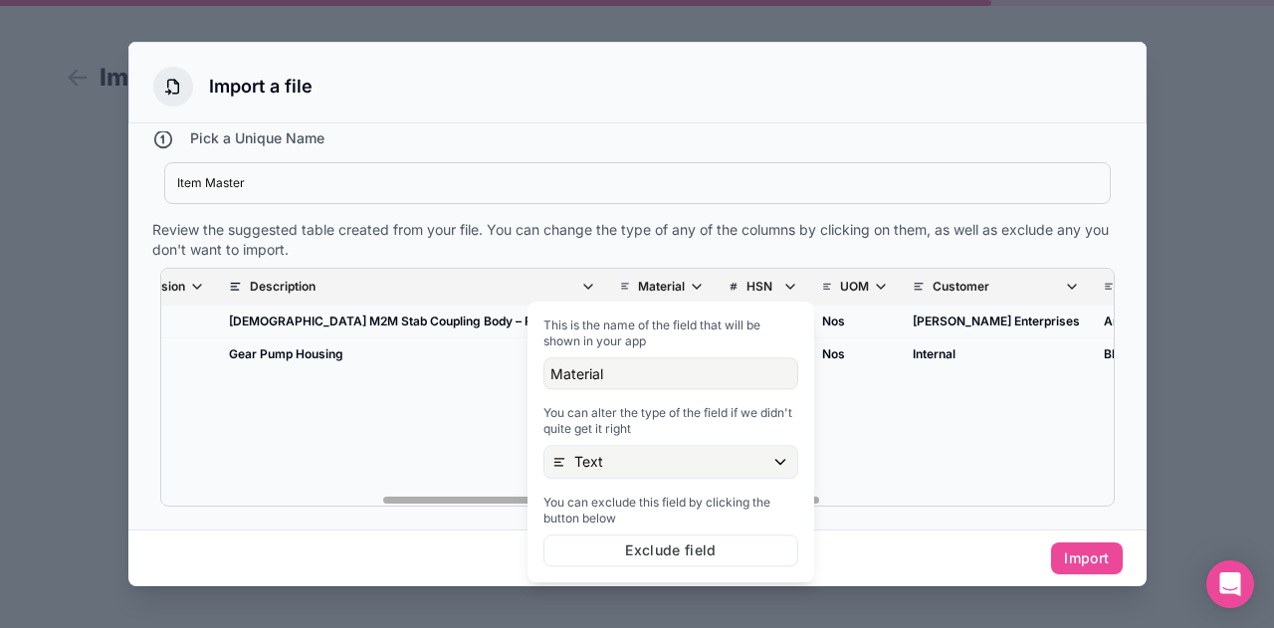
click at [689, 290] on icon "scrollable content" at bounding box center [697, 287] width 16 height 16
click at [608, 458] on div "Text" at bounding box center [670, 462] width 253 height 32
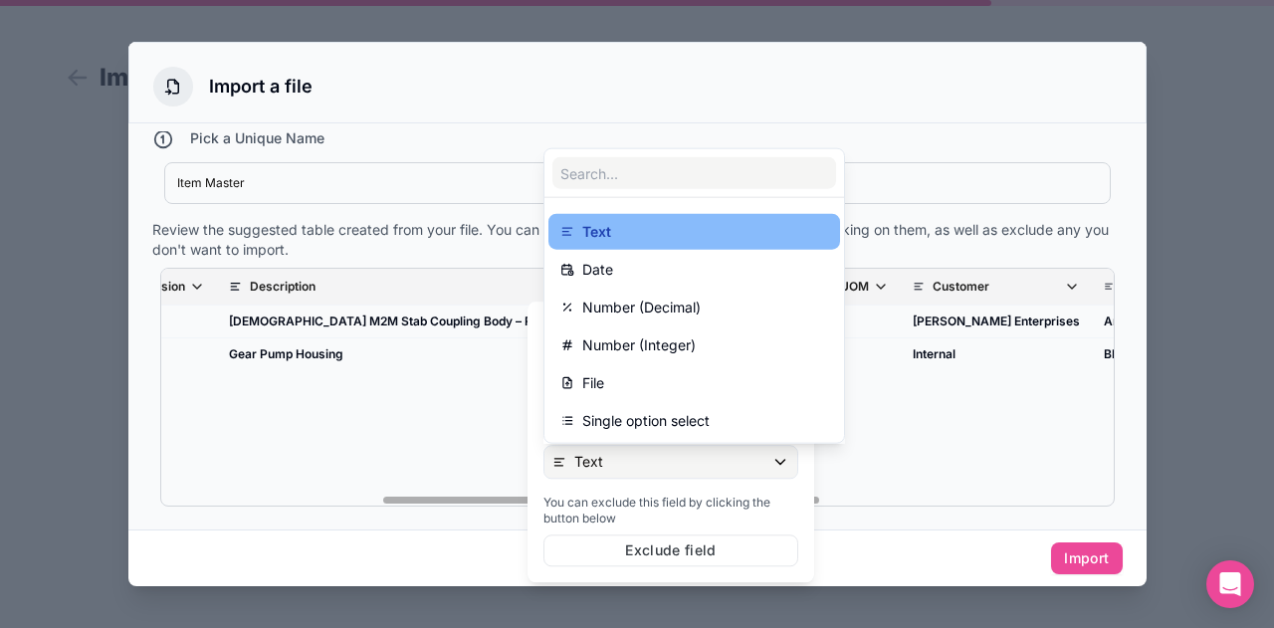
click at [608, 458] on div at bounding box center [671, 442] width 287 height 281
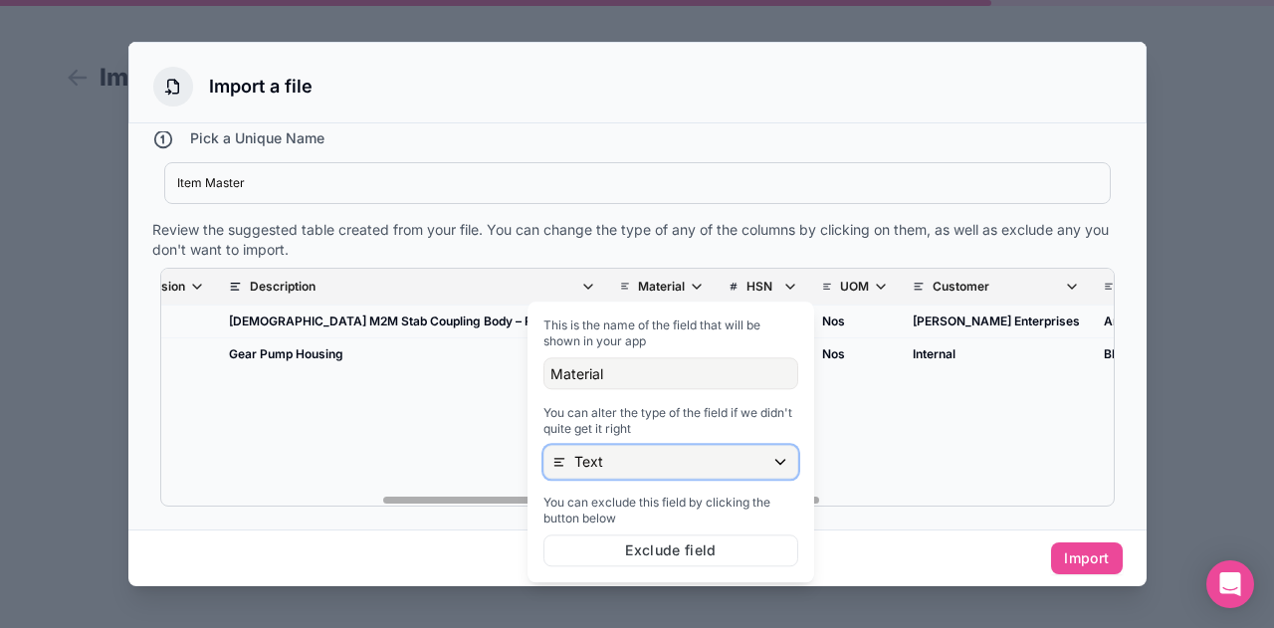
click at [608, 458] on div "Text" at bounding box center [670, 462] width 253 height 32
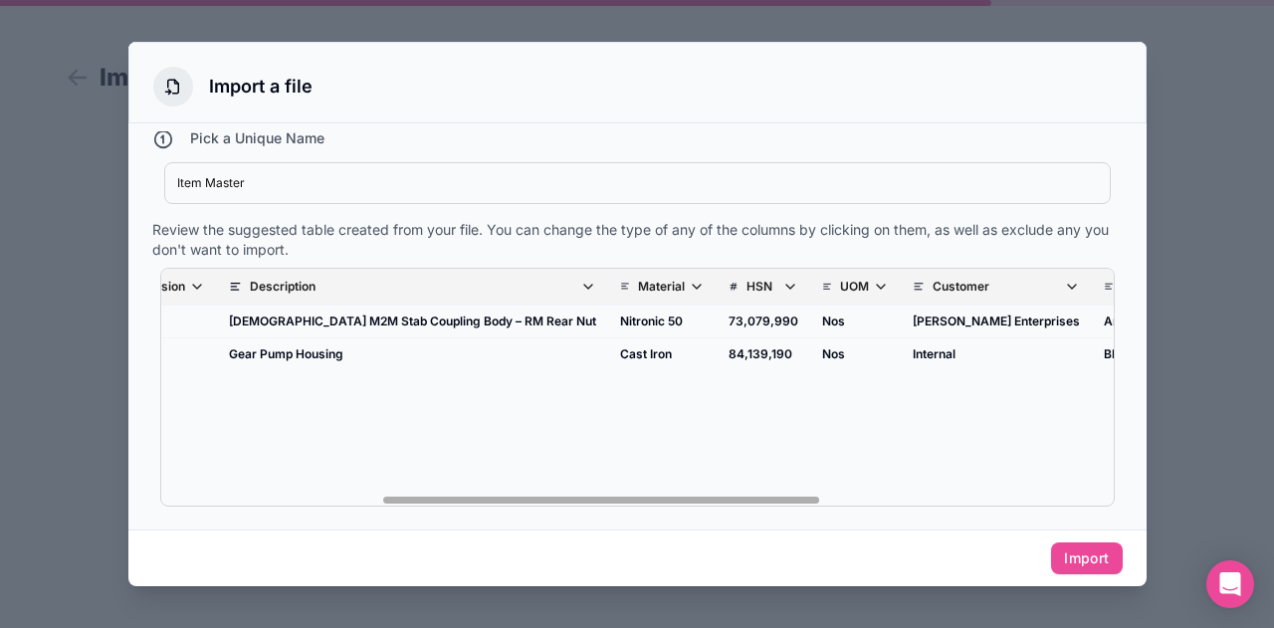
click at [462, 416] on div "Item ID Part Number Drawing Number Revision Description Material HSN UOM Custom…" at bounding box center [637, 387] width 953 height 237
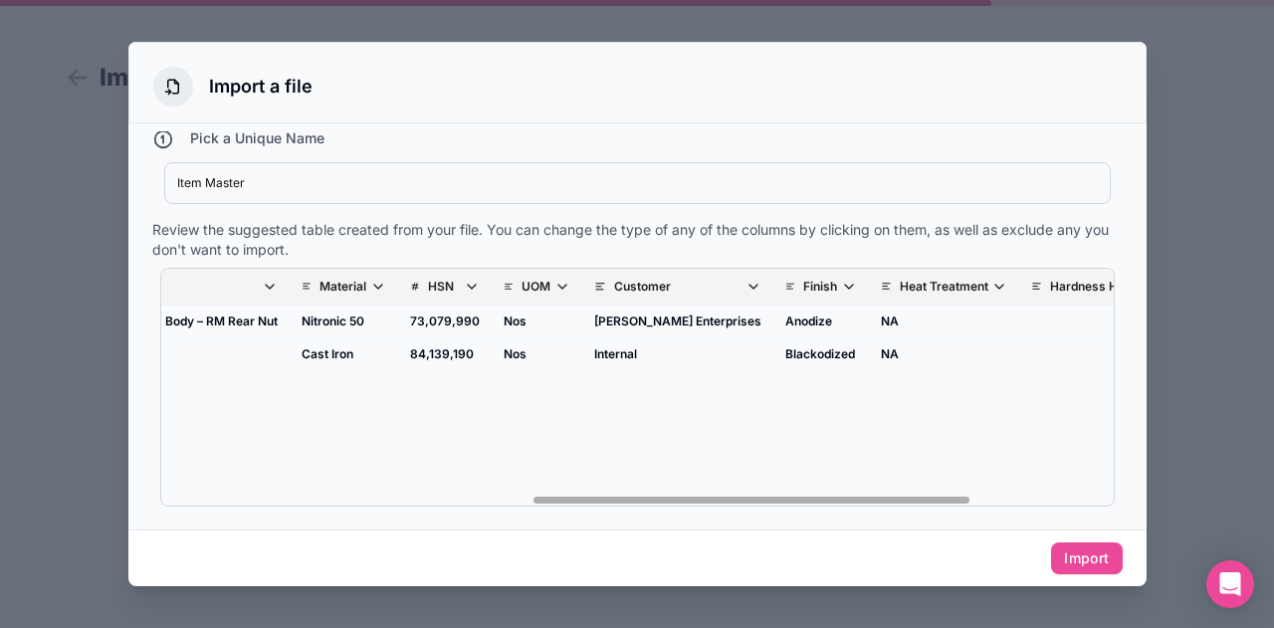
click at [1083, 499] on div "Item ID Part Number Drawing Number Revision Description Material HSN UOM Custom…" at bounding box center [637, 387] width 953 height 237
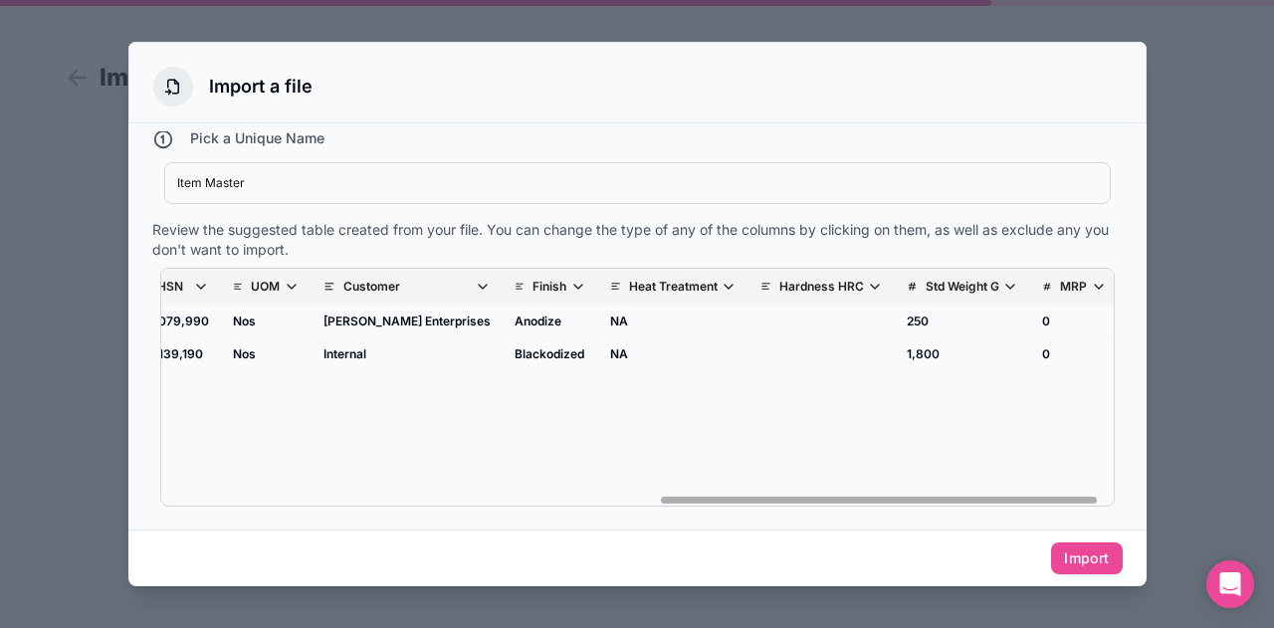
click at [540, 494] on div "Item ID Part Number Drawing Number Revision Description Material HSN UOM Custom…" at bounding box center [637, 387] width 953 height 237
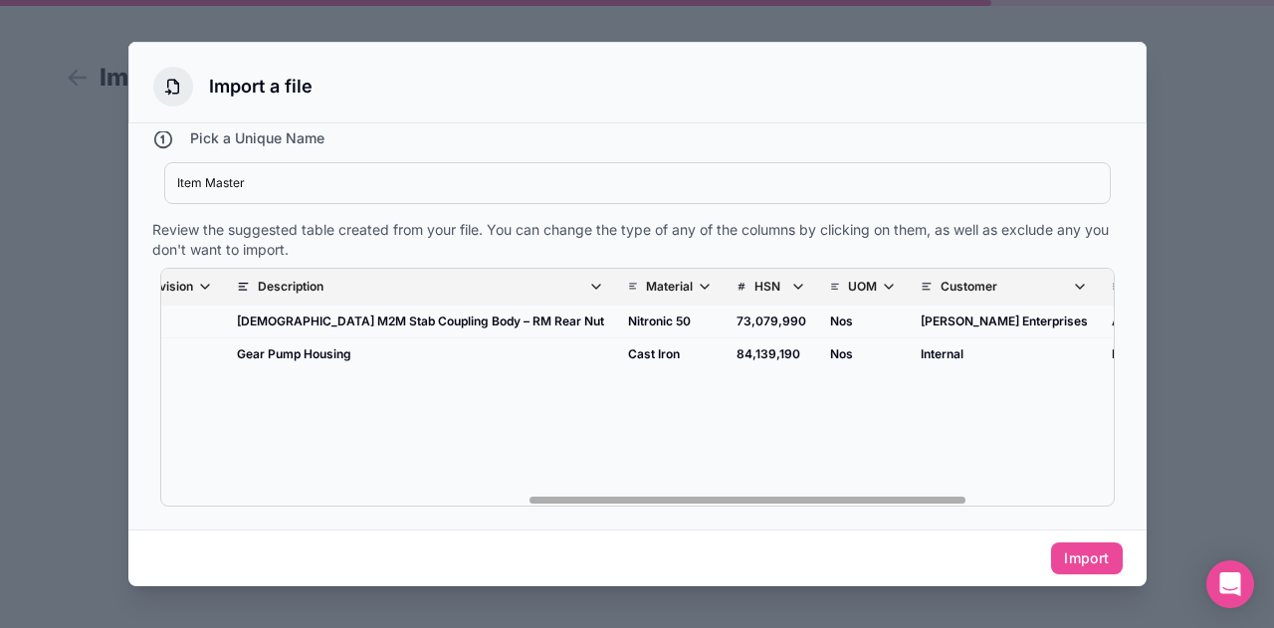
click at [544, 501] on div "Item ID Part Number Drawing Number Revision Description Material HSN UOM Custom…" at bounding box center [637, 387] width 953 height 237
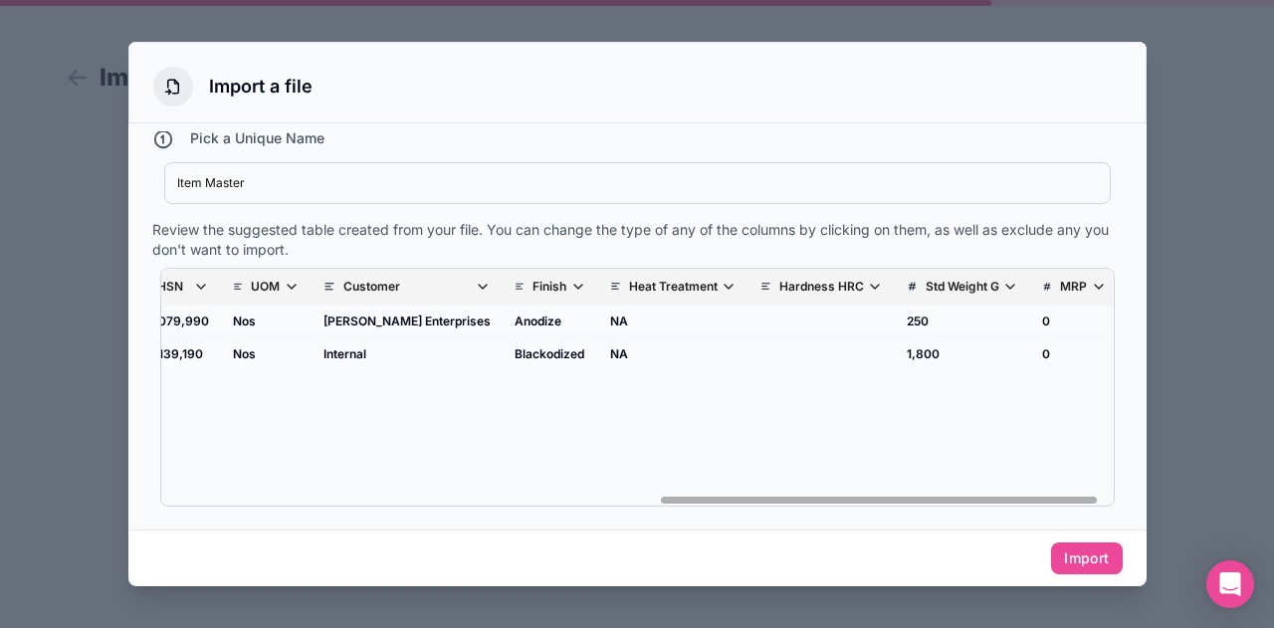
click at [565, 499] on div "Item ID Part Number Drawing Number Revision Description Material HSN UOM Custom…" at bounding box center [637, 387] width 953 height 237
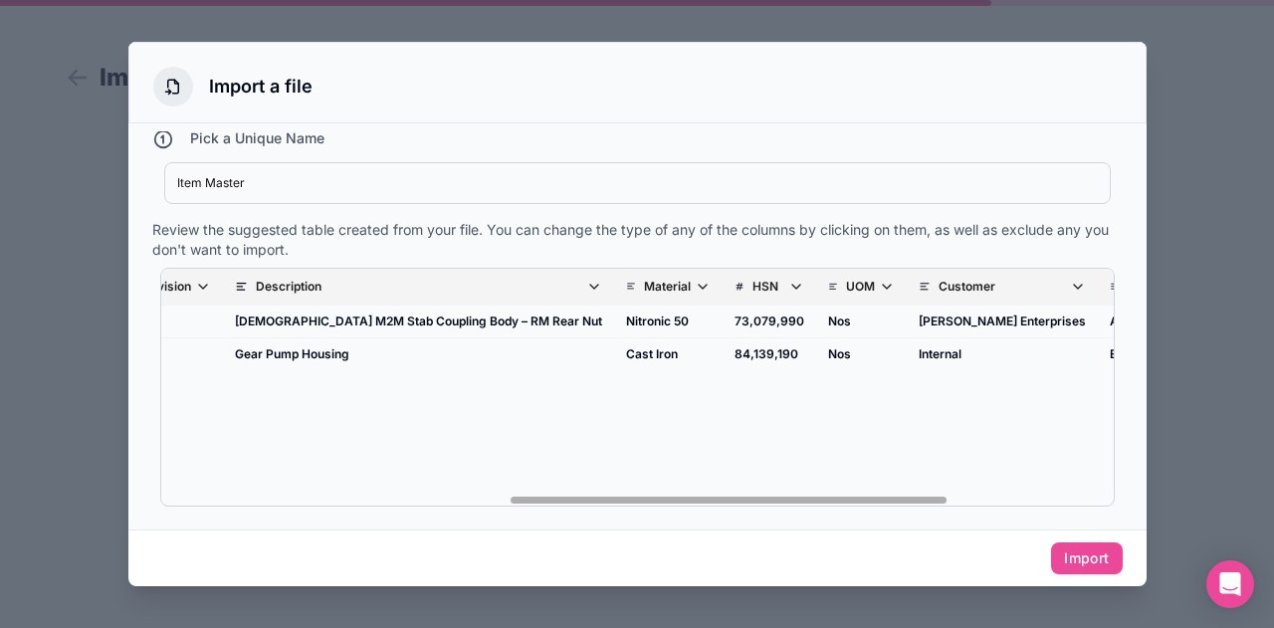
click at [633, 499] on div "Item ID Part Number Drawing Number Revision Description Material HSN UOM Custom…" at bounding box center [637, 387] width 953 height 237
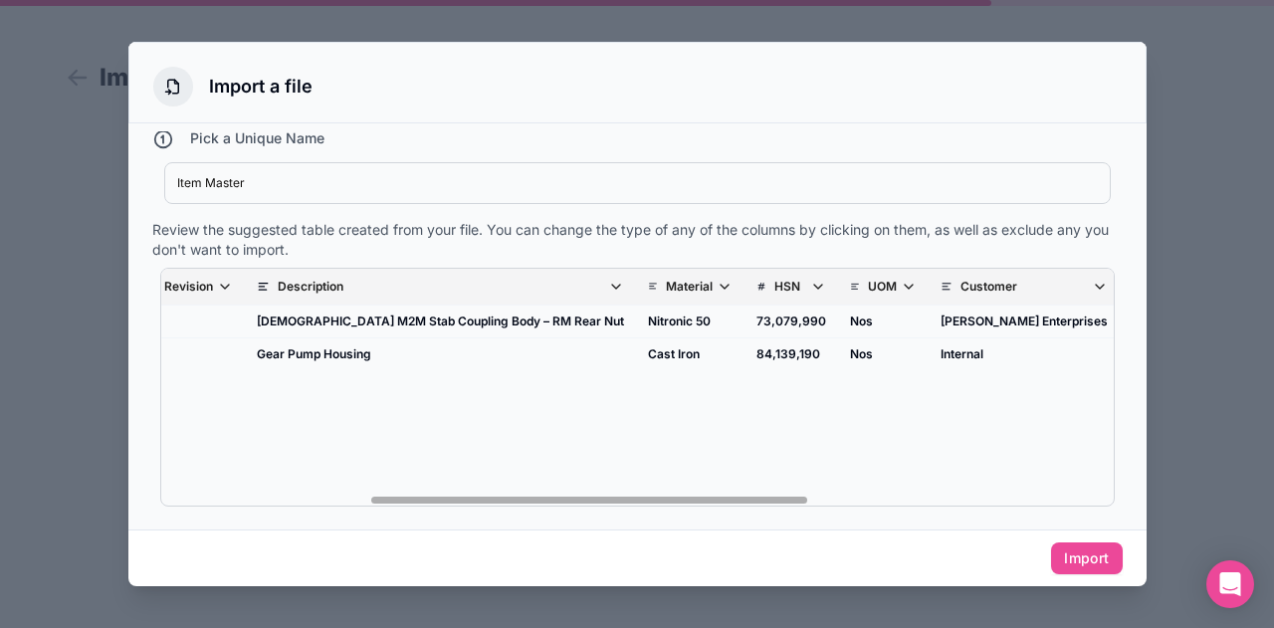
scroll to position [0, 444]
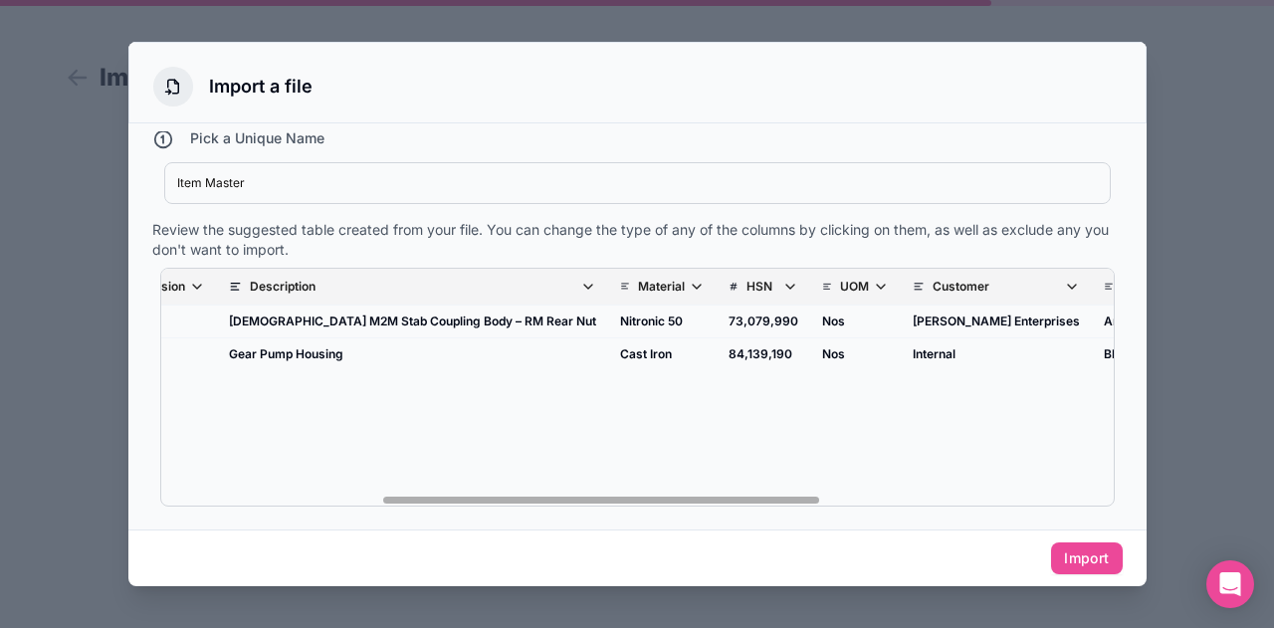
drag, startPoint x: 637, startPoint y: 499, endPoint x: 809, endPoint y: 529, distance: 174.8
click at [809, 529] on div "How do I import a table from a CSV file? Pick a Unique Name Item Master Item Ma…" at bounding box center [637, 326] width 1018 height 406
click at [1066, 283] on icon "scrollable content" at bounding box center [1074, 287] width 16 height 16
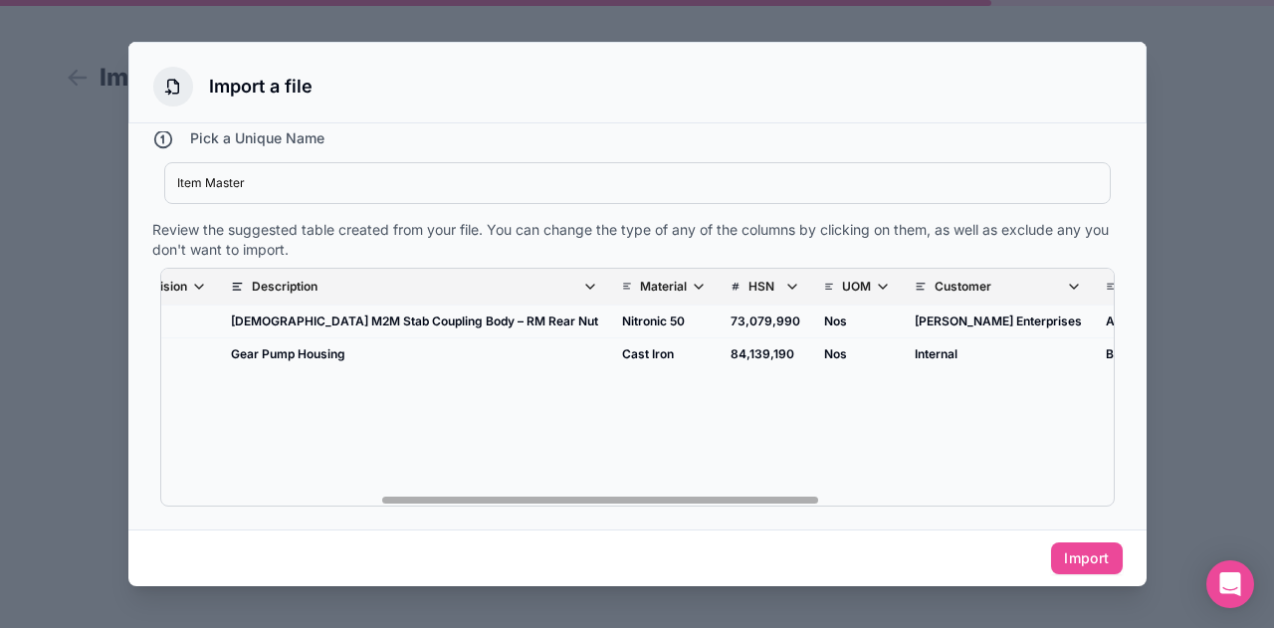
click at [1066, 283] on icon "scrollable content" at bounding box center [1074, 287] width 16 height 16
click at [726, 470] on div "Item ID Part Number Drawing Number Revision Description Material HSN UOM Custom…" at bounding box center [637, 387] width 953 height 237
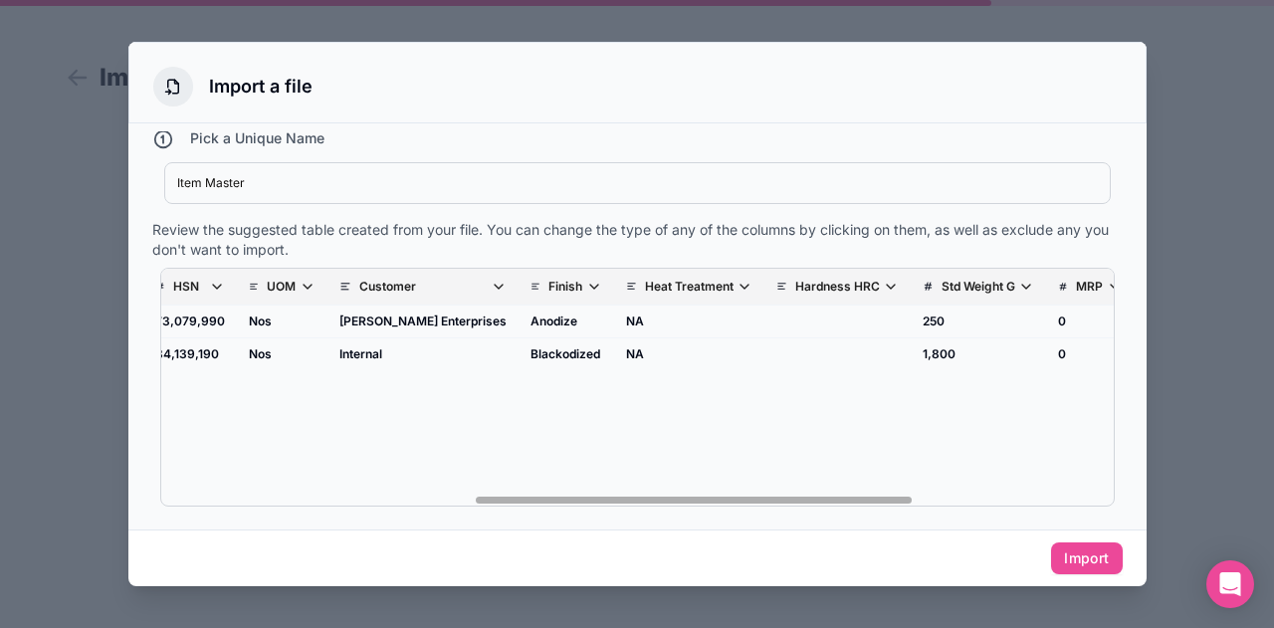
click at [1076, 499] on div "Item ID Part Number Drawing Number Revision Description Material HSN UOM Custom…" at bounding box center [637, 387] width 953 height 237
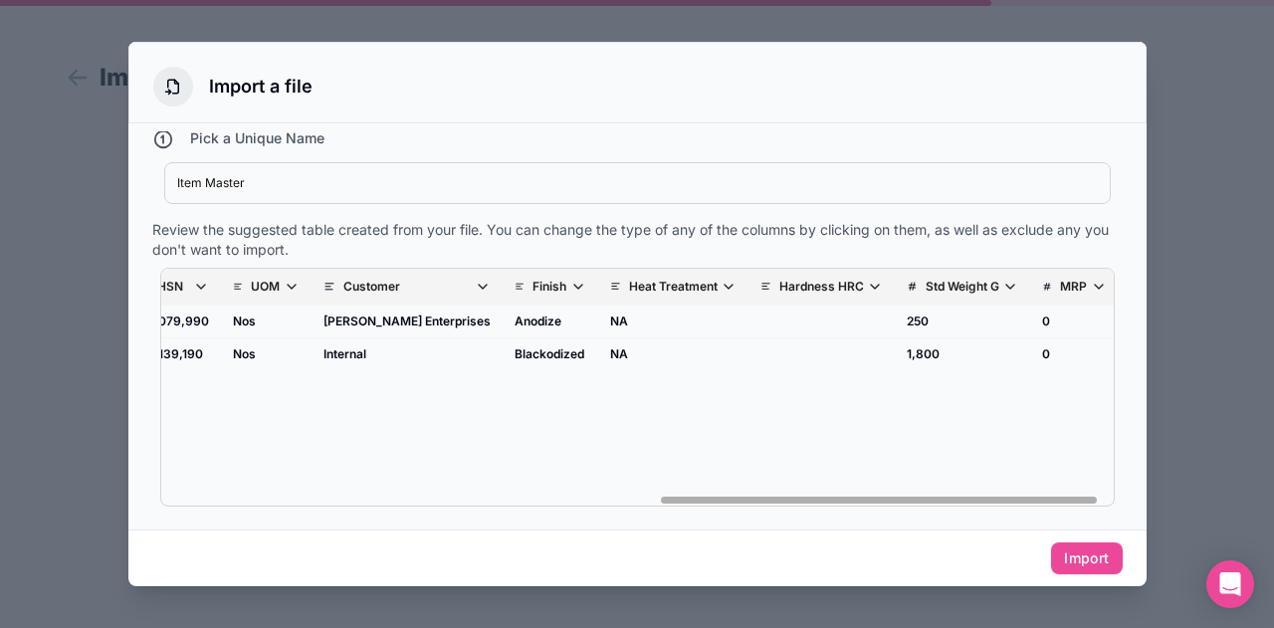
scroll to position [0, 1059]
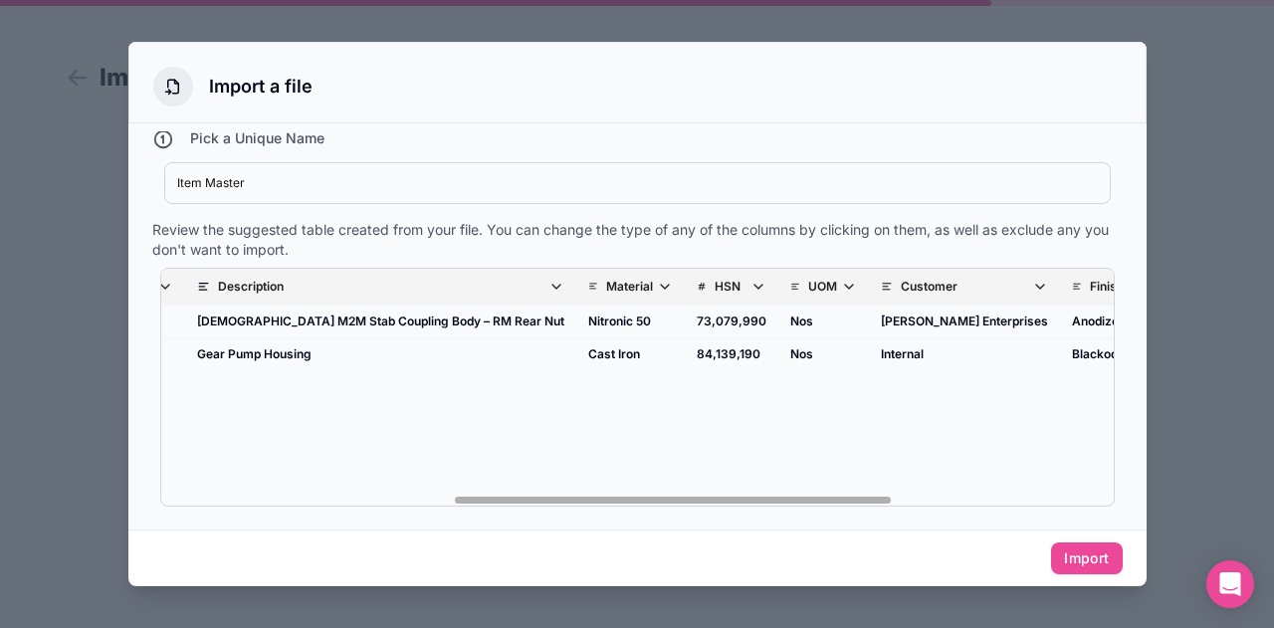
click at [352, 501] on div "Item ID Part Number Drawing Number Revision Description Material HSN UOM Custom…" at bounding box center [637, 387] width 953 height 237
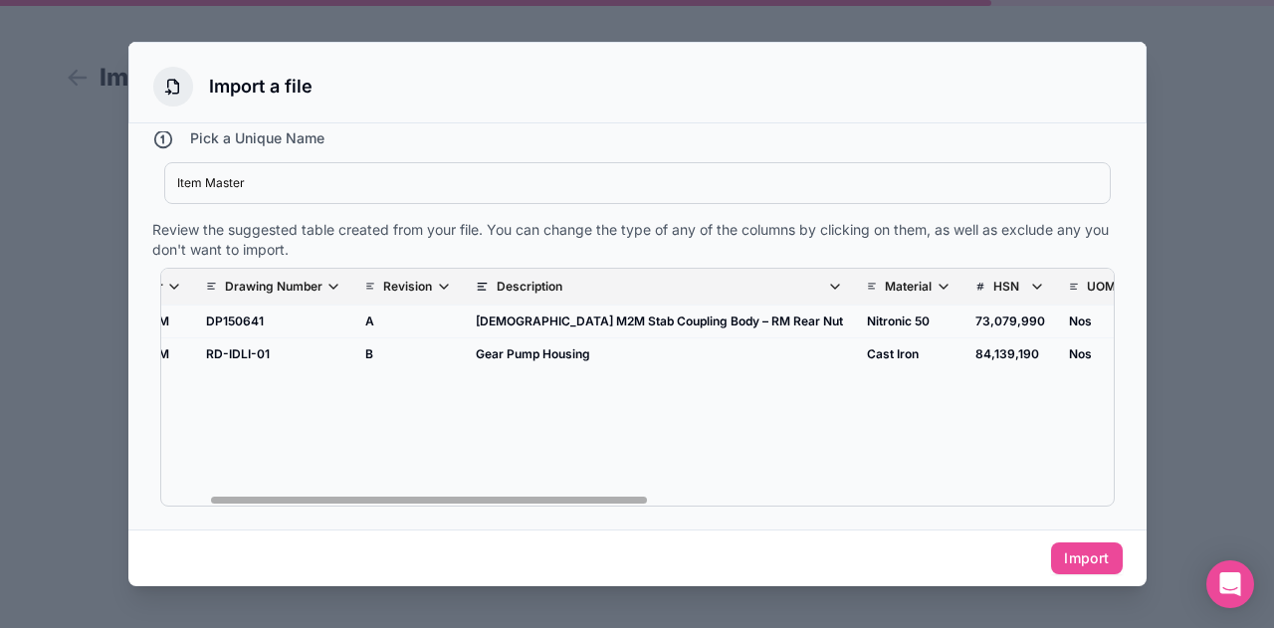
scroll to position [0, 104]
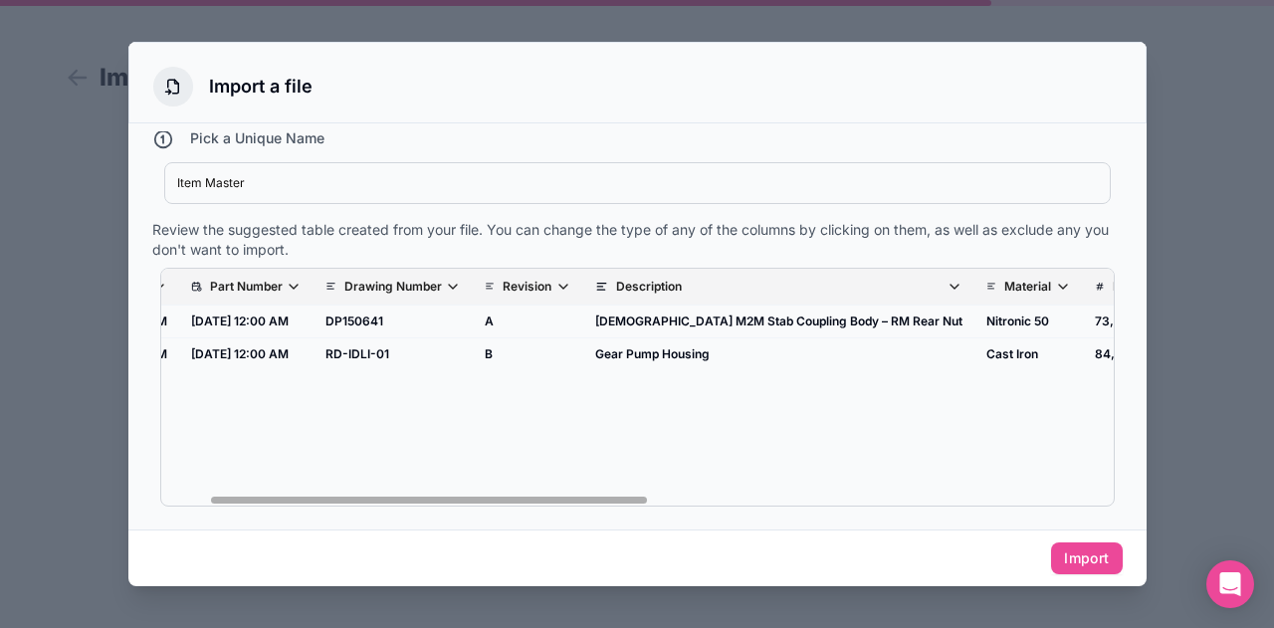
click at [352, 501] on div "Item ID Part Number Drawing Number Revision Description Material HSN UOM Custom…" at bounding box center [637, 387] width 955 height 239
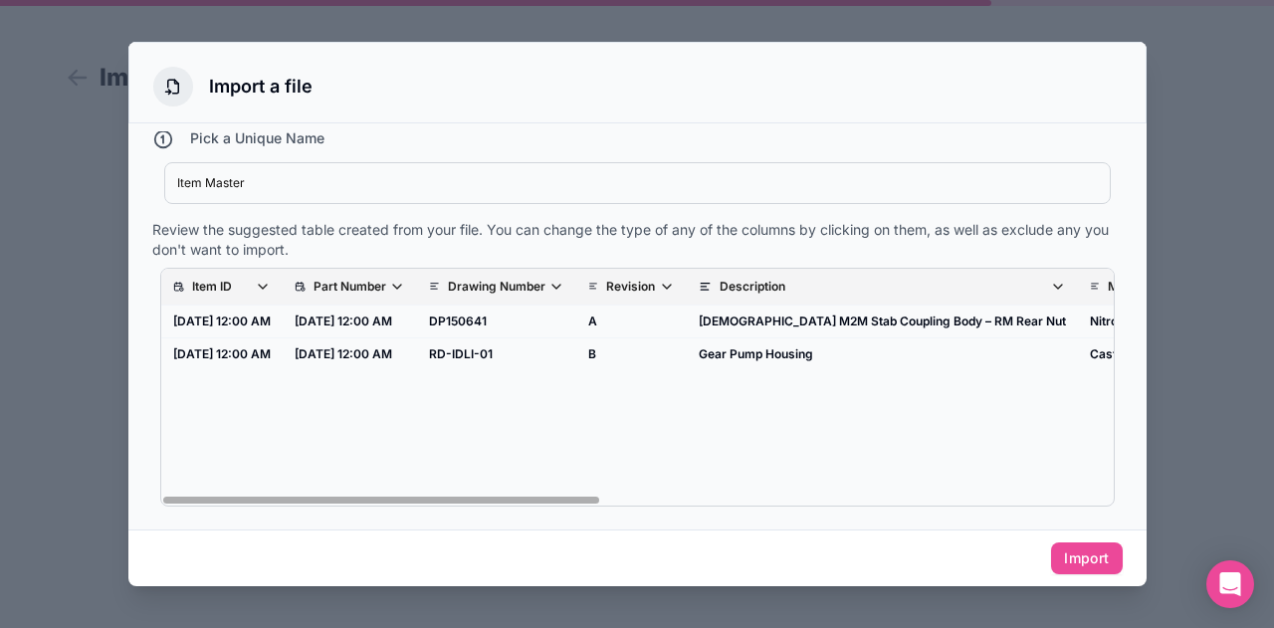
click at [201, 499] on div "Item ID Part Number Drawing Number Revision Description Material HSN UOM Custom…" at bounding box center [637, 387] width 953 height 237
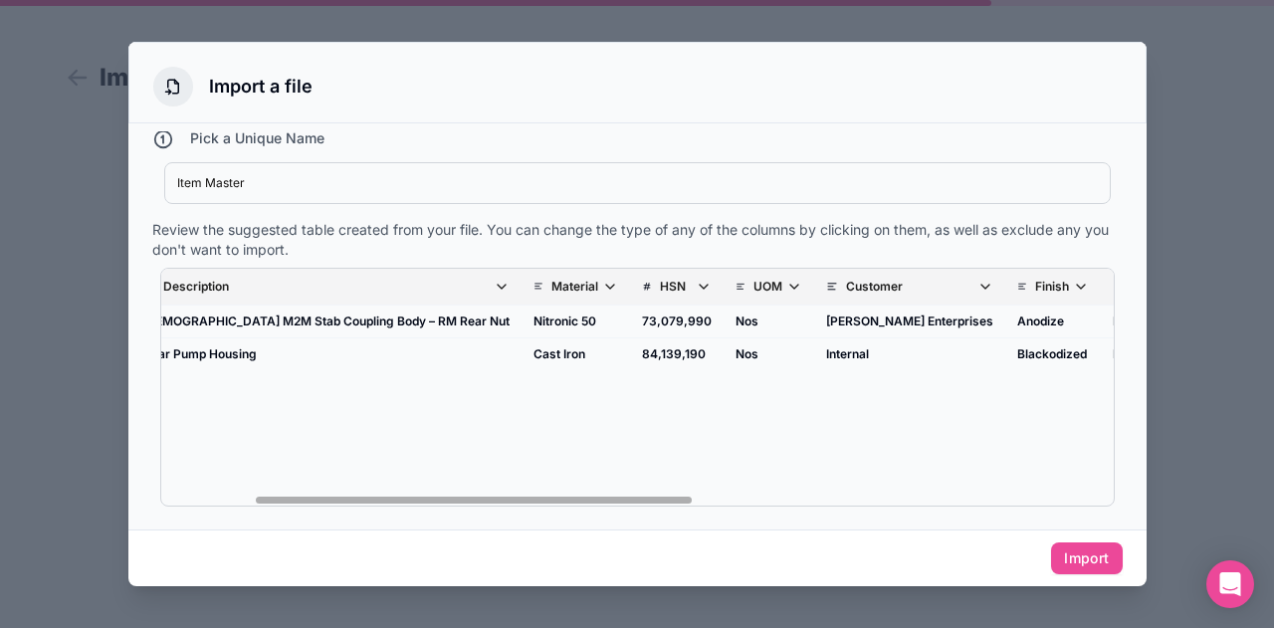
click at [1085, 496] on div "Item ID Part Number Drawing Number Revision Description Material HSN UOM Custom…" at bounding box center [637, 387] width 953 height 237
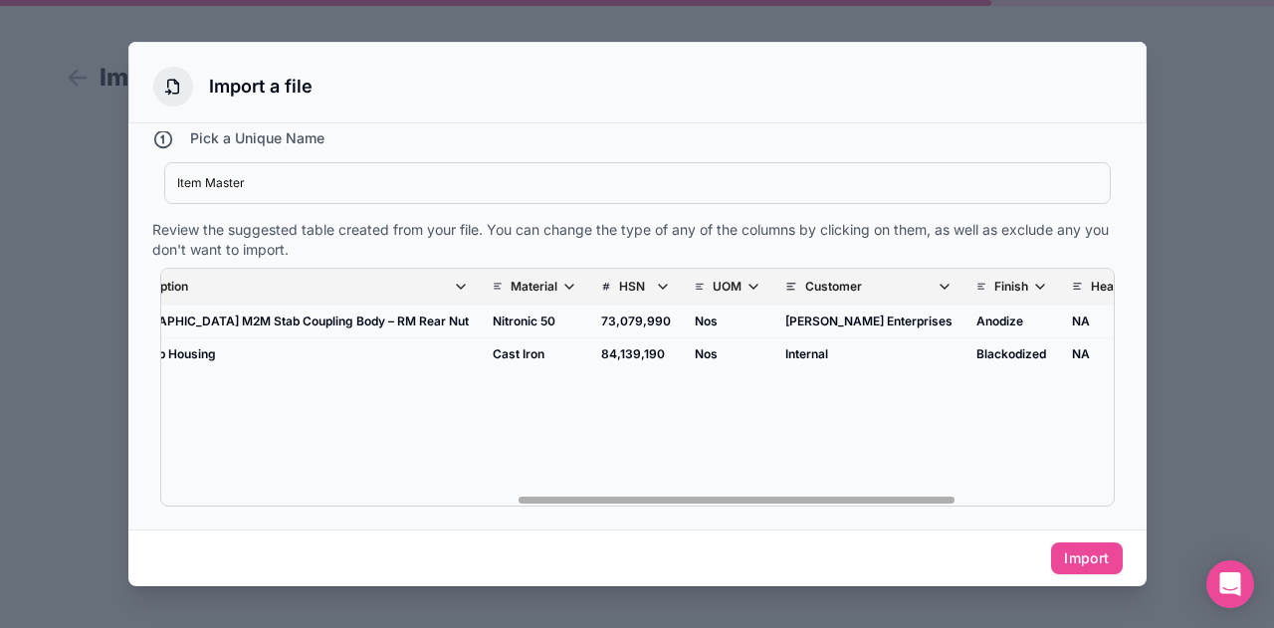
scroll to position [0, 956]
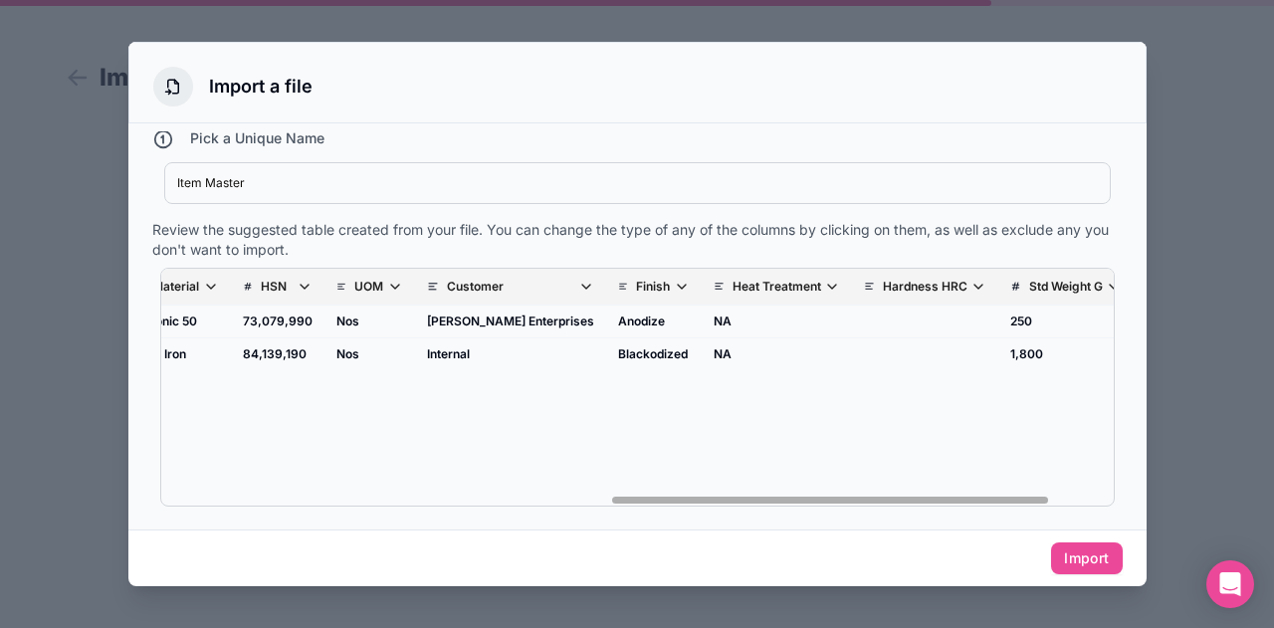
click at [733, 289] on p "Heat Treatment" at bounding box center [777, 287] width 89 height 16
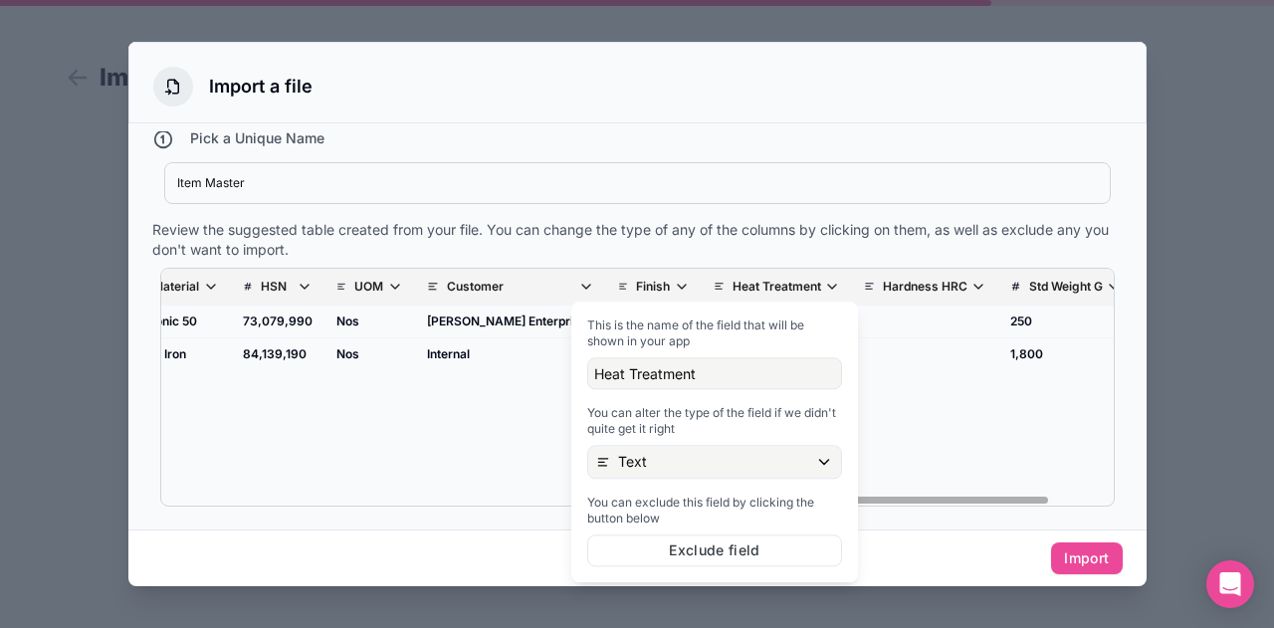
click at [733, 289] on p "Heat Treatment" at bounding box center [777, 287] width 89 height 16
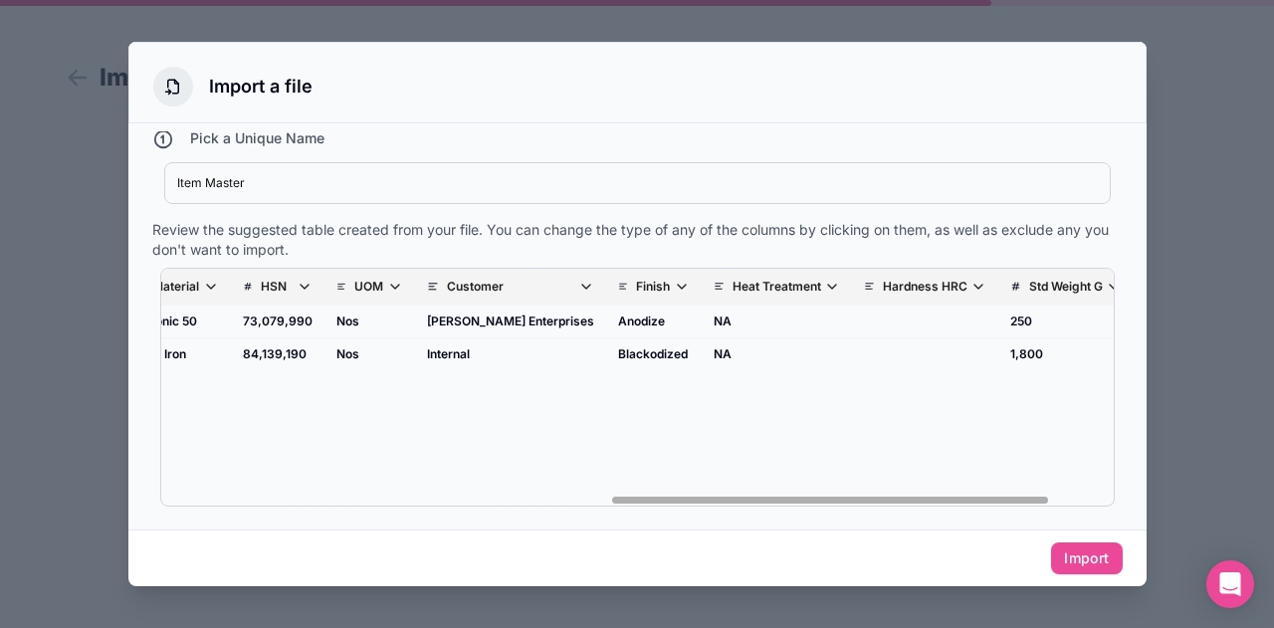
click at [883, 282] on p "Hardness HRC" at bounding box center [925, 287] width 85 height 16
click at [659, 570] on div "Import" at bounding box center [637, 558] width 1018 height 57
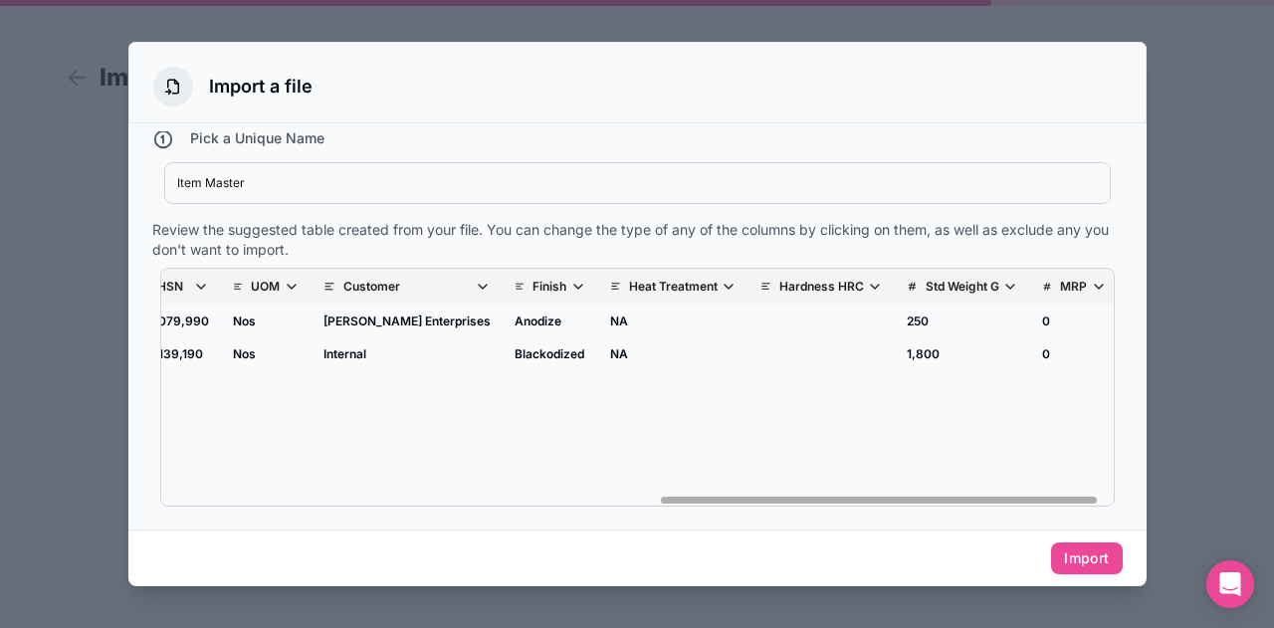
click at [1086, 501] on div "Item ID Part Number Drawing Number Revision Description Material HSN UOM Custom…" at bounding box center [637, 387] width 953 height 237
click at [1079, 553] on button "Import" at bounding box center [1086, 558] width 71 height 32
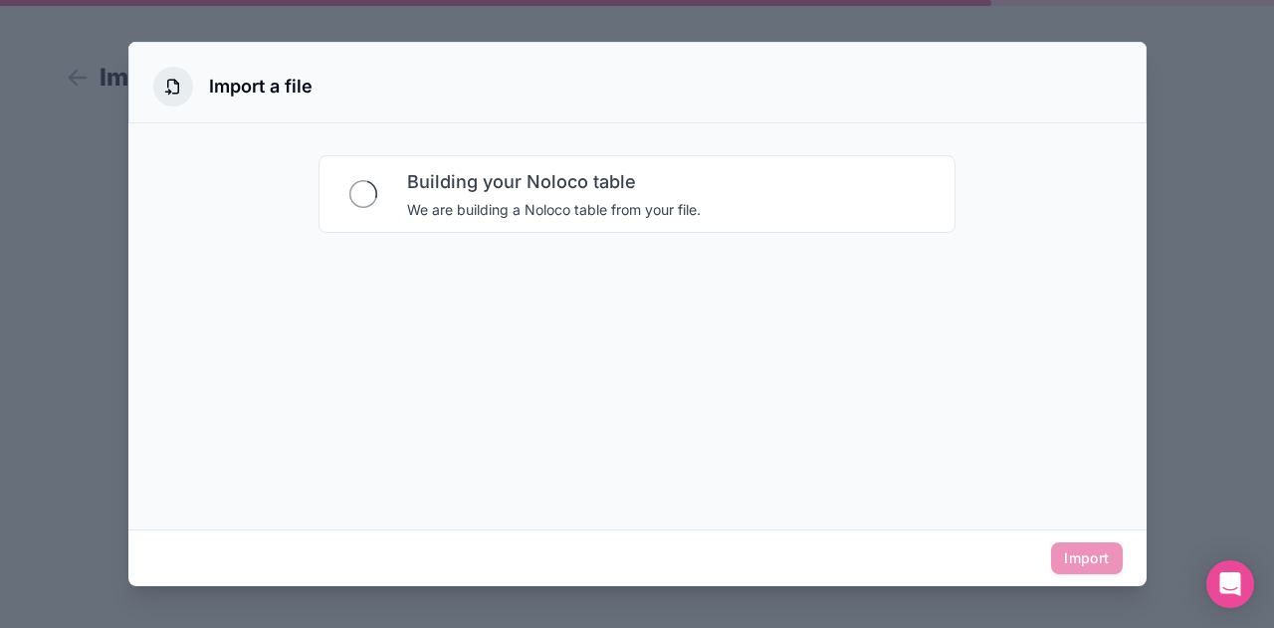
scroll to position [0, 0]
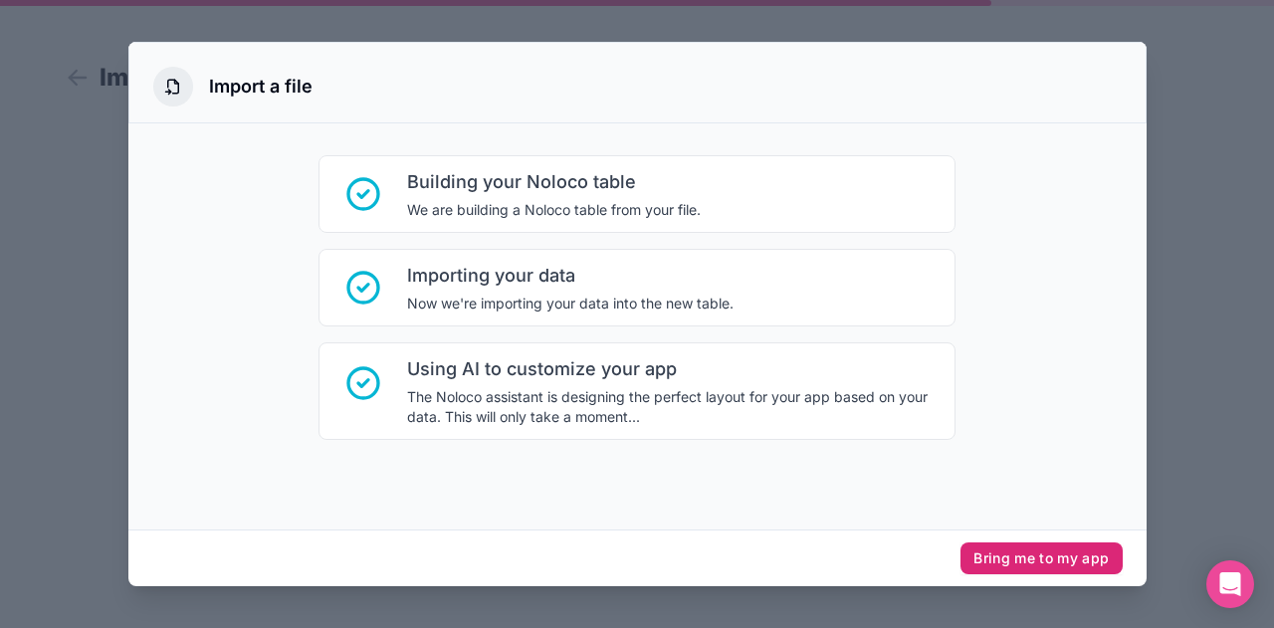
click at [1071, 556] on button "Bring me to my app" at bounding box center [1041, 558] width 161 height 32
